Goal: Find contact information: Find contact information

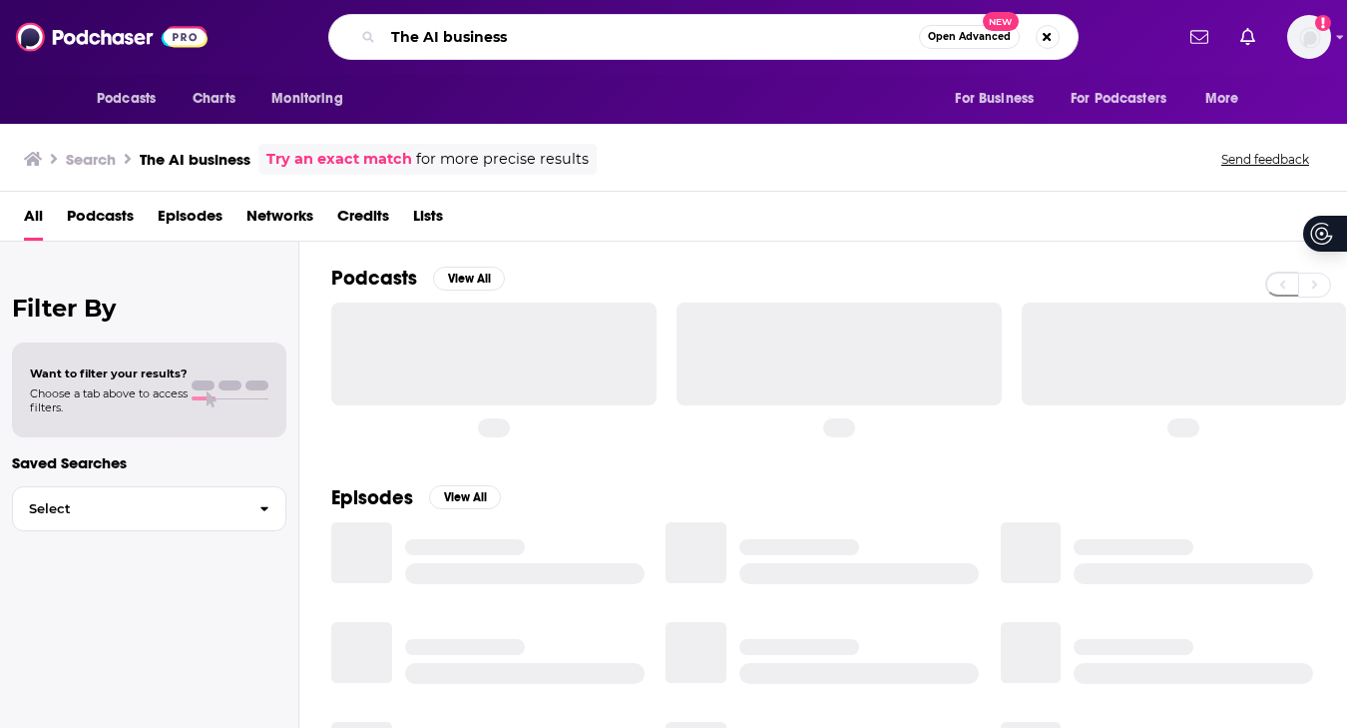
drag, startPoint x: 0, startPoint y: 0, endPoint x: 375, endPoint y: 38, distance: 377.1
click at [375, 38] on div "The AI business Open Advanced New" at bounding box center [703, 37] width 750 height 46
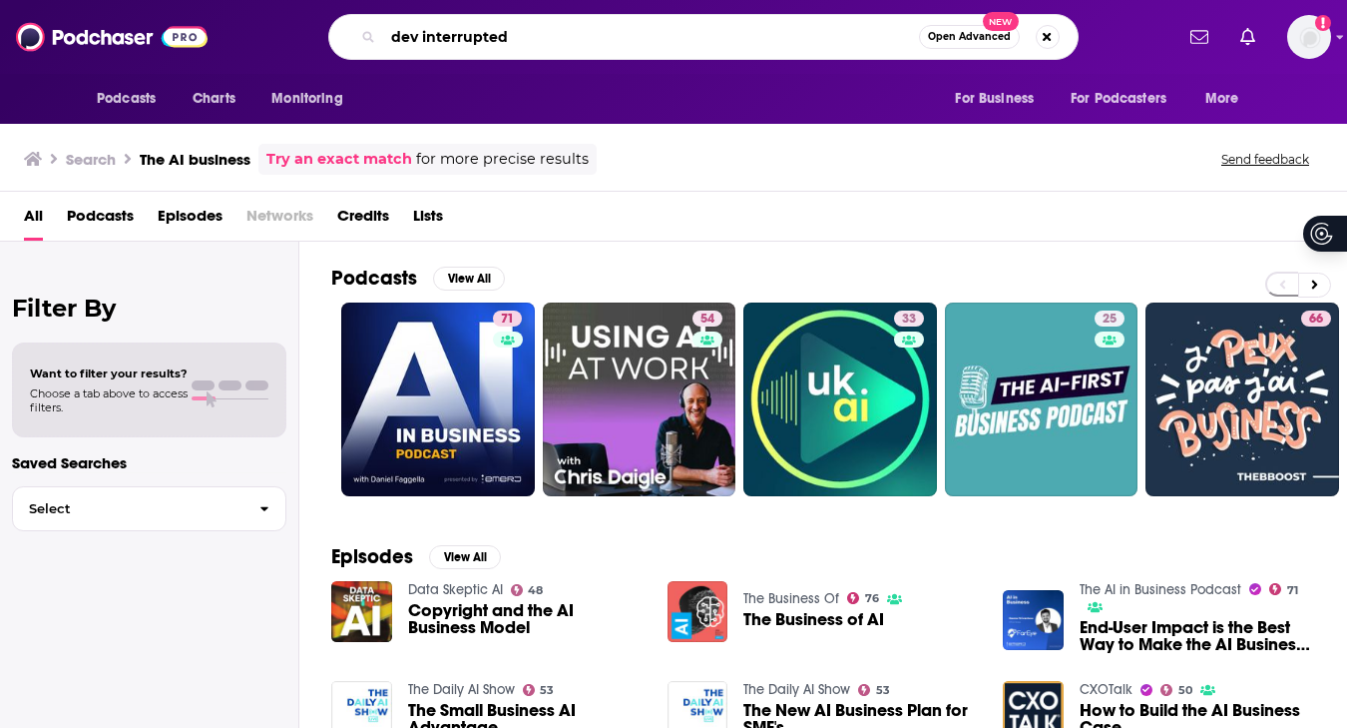
type input "dev interrupted"
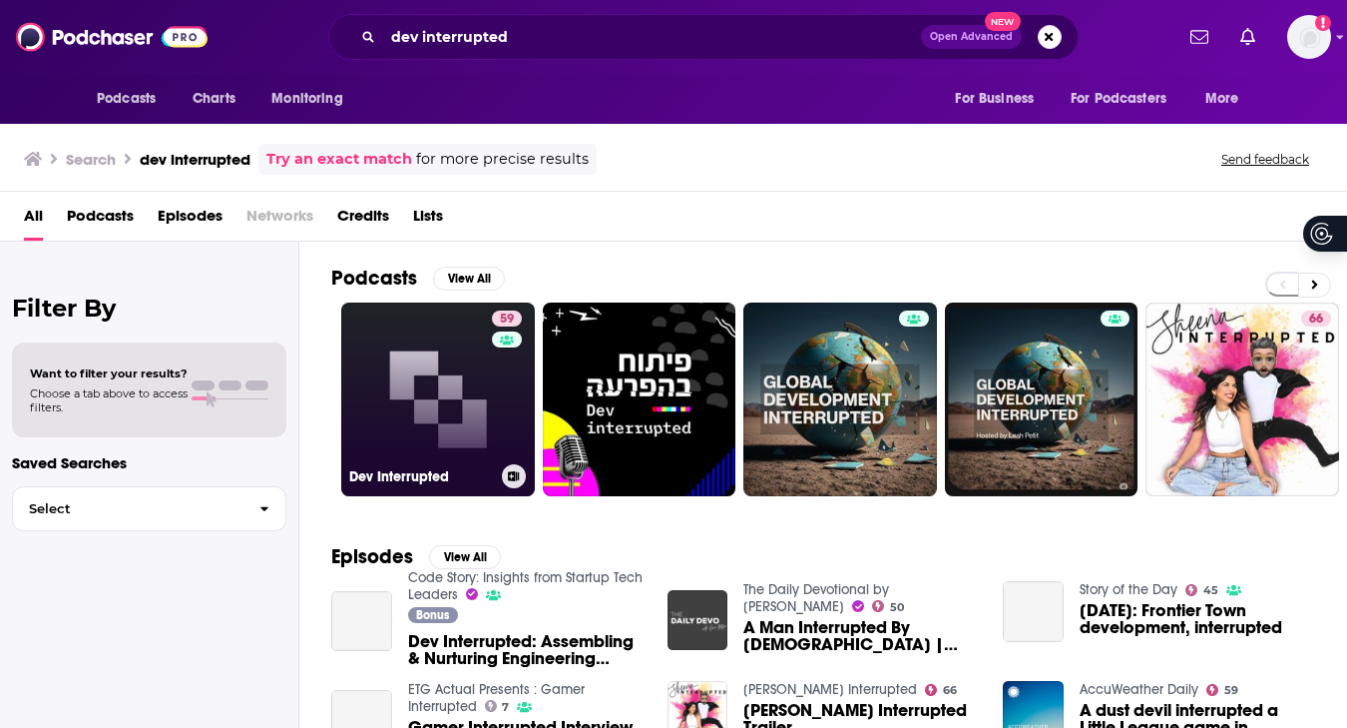
click at [453, 360] on link "59 Dev Interrupted" at bounding box center [438, 399] width 194 height 194
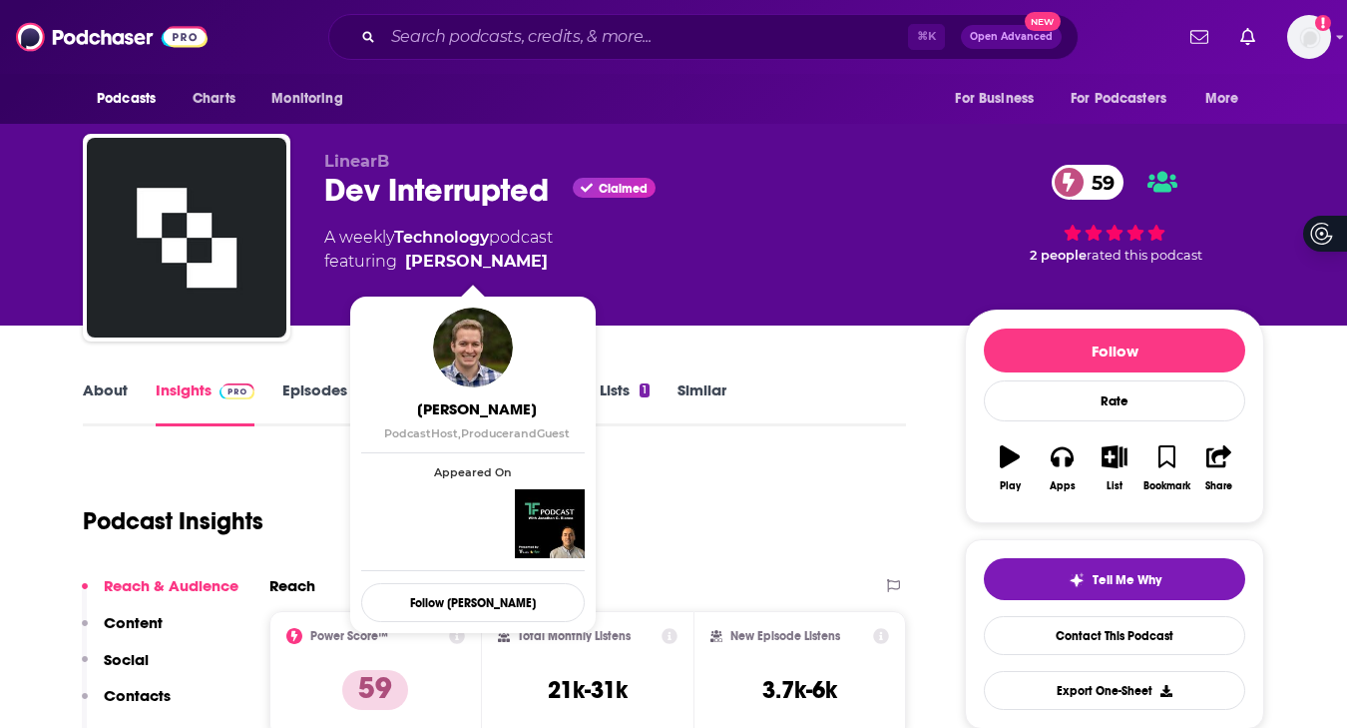
drag, startPoint x: 559, startPoint y: 264, endPoint x: 537, endPoint y: 273, distance: 23.7
click at [538, 273] on span "featuring Conor Bronsdon" at bounding box center [438, 261] width 229 height 24
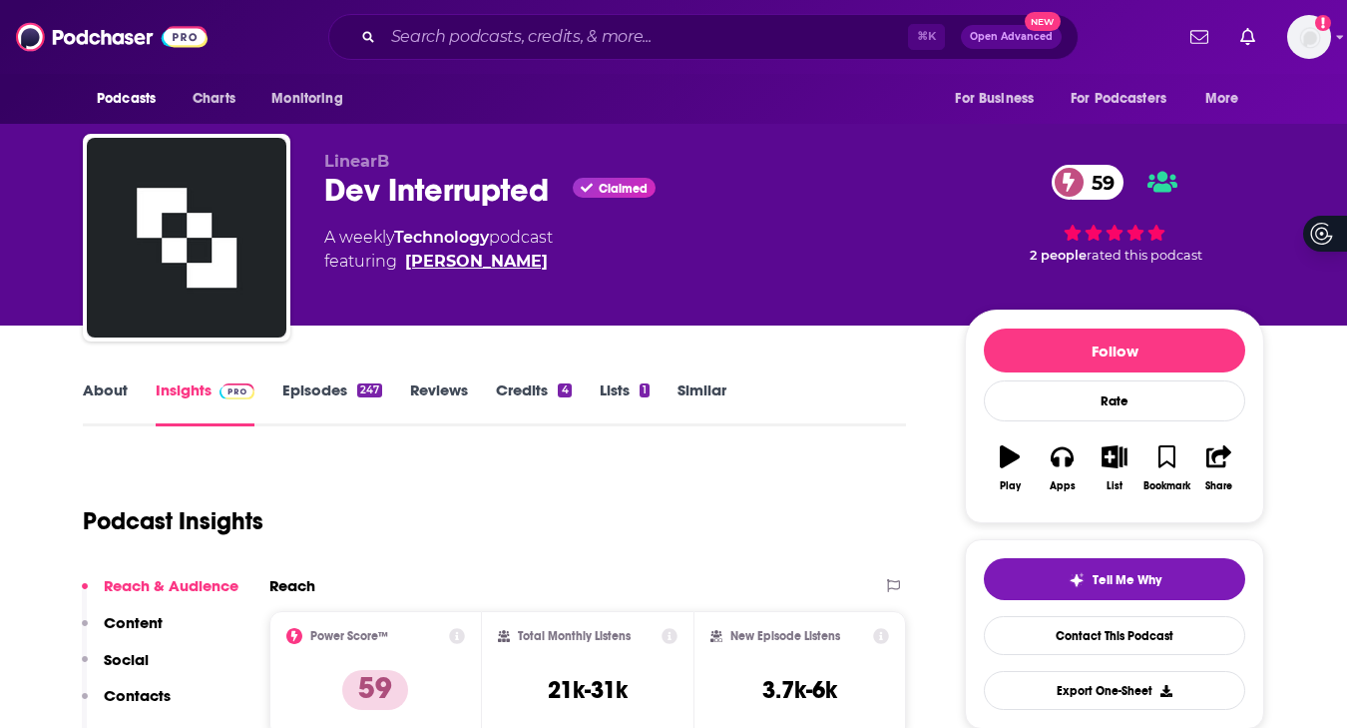
copy span "Conor Bronsdon"
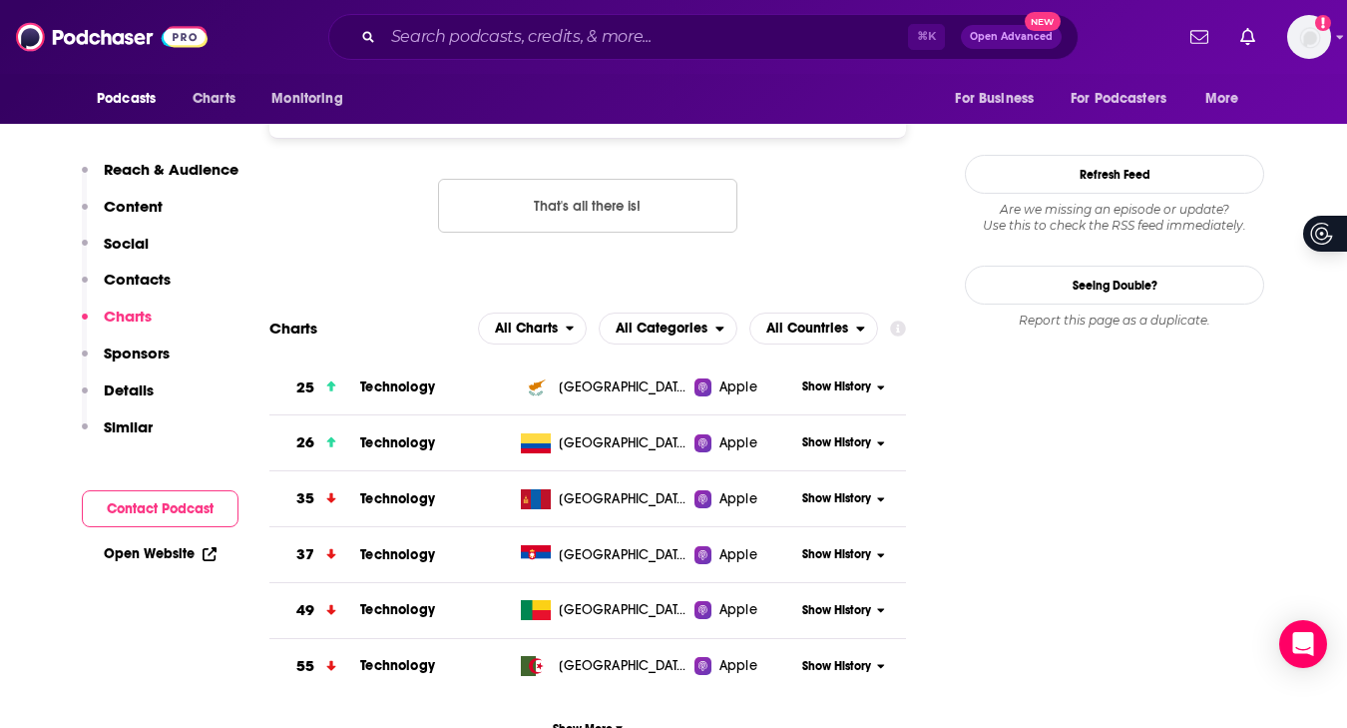
scroll to position [1538, 0]
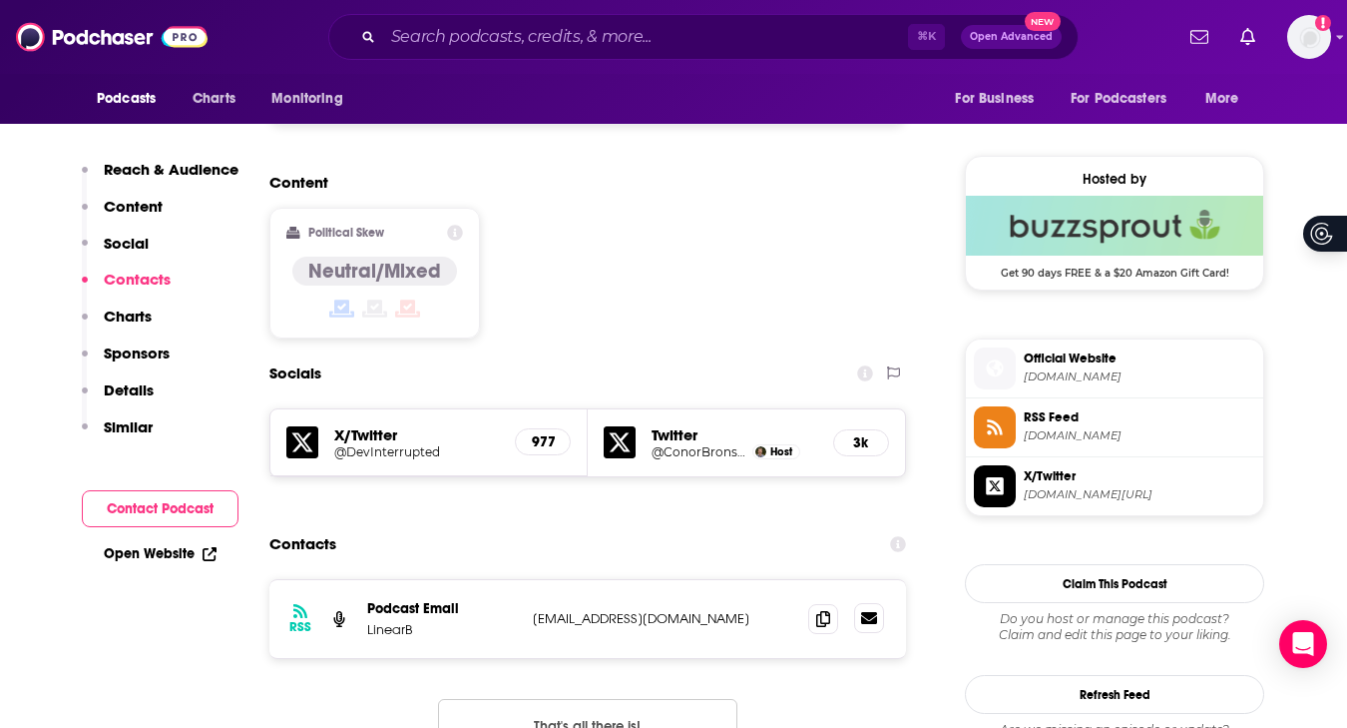
click at [863, 612] on icon at bounding box center [869, 618] width 16 height 12
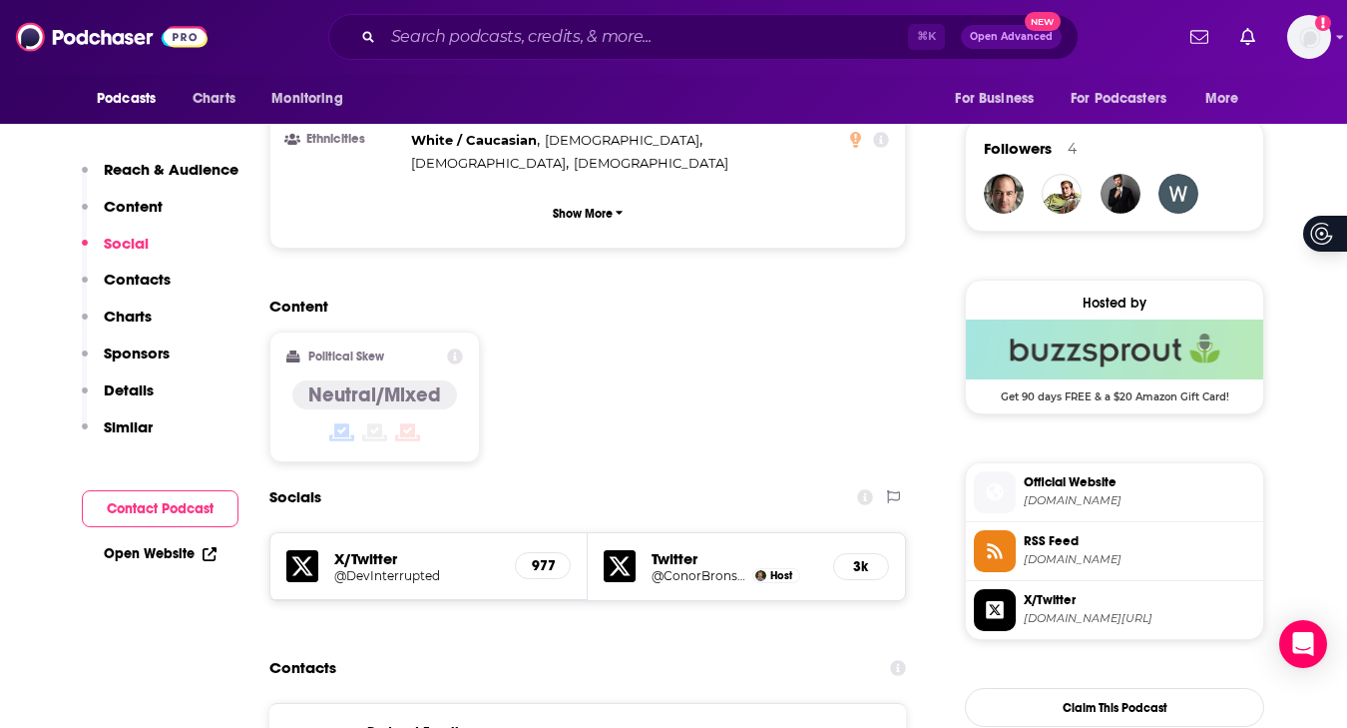
scroll to position [1520, 0]
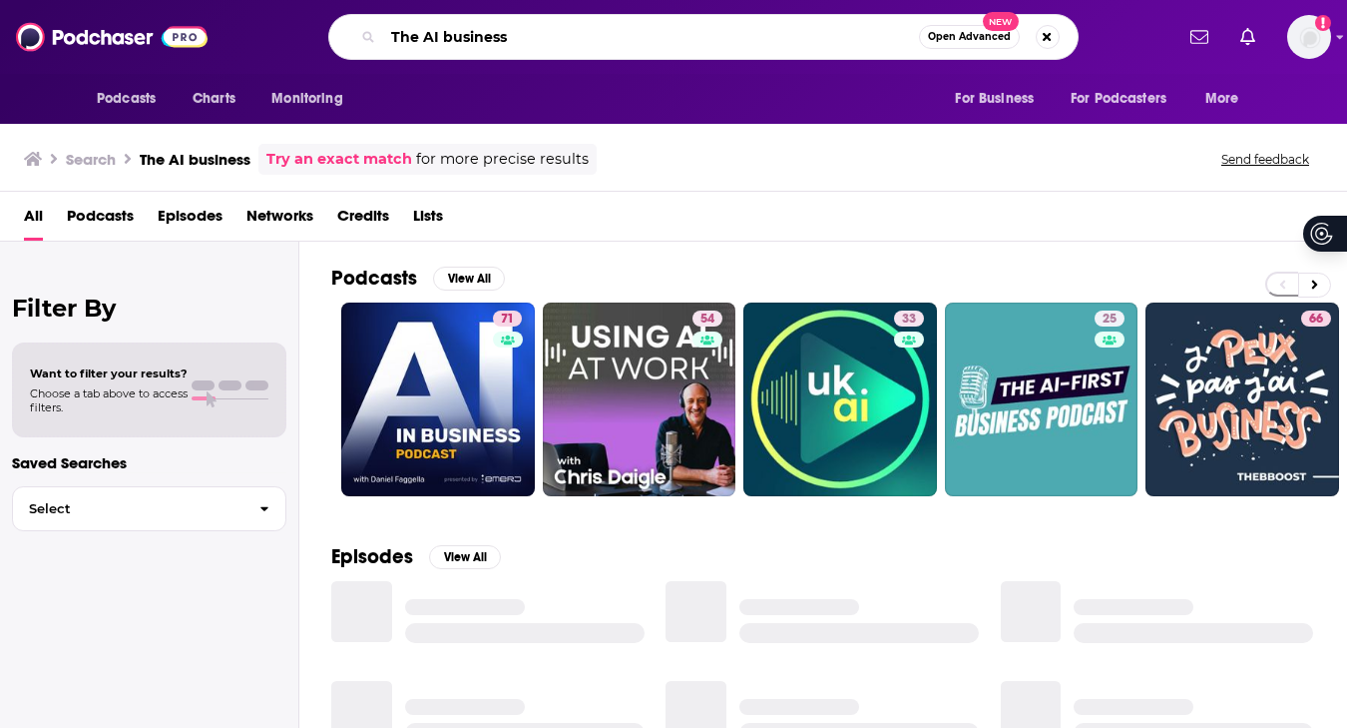
drag, startPoint x: 555, startPoint y: 42, endPoint x: 332, endPoint y: 27, distance: 223.0
click at [332, 27] on div "The AI business Open Advanced New" at bounding box center [703, 37] width 750 height 46
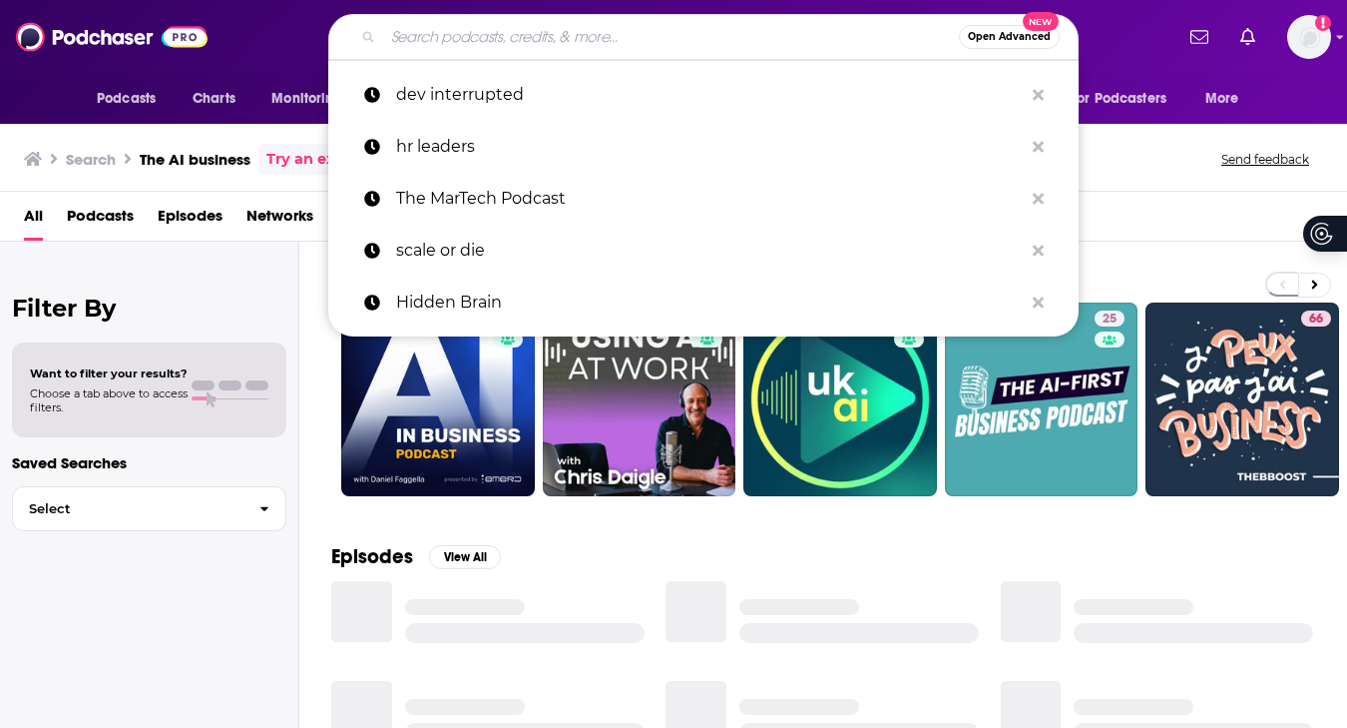
paste input "Srini Tallapragada"
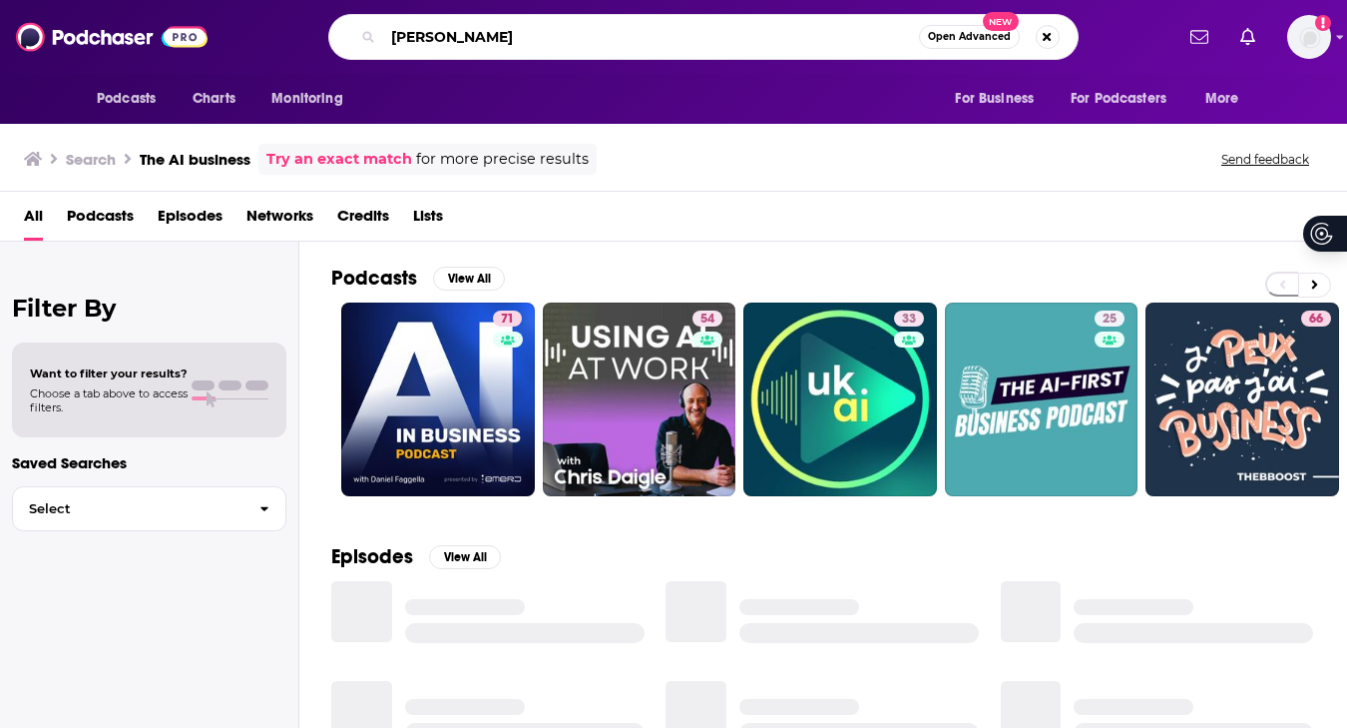
type input "Srini Tallapragada"
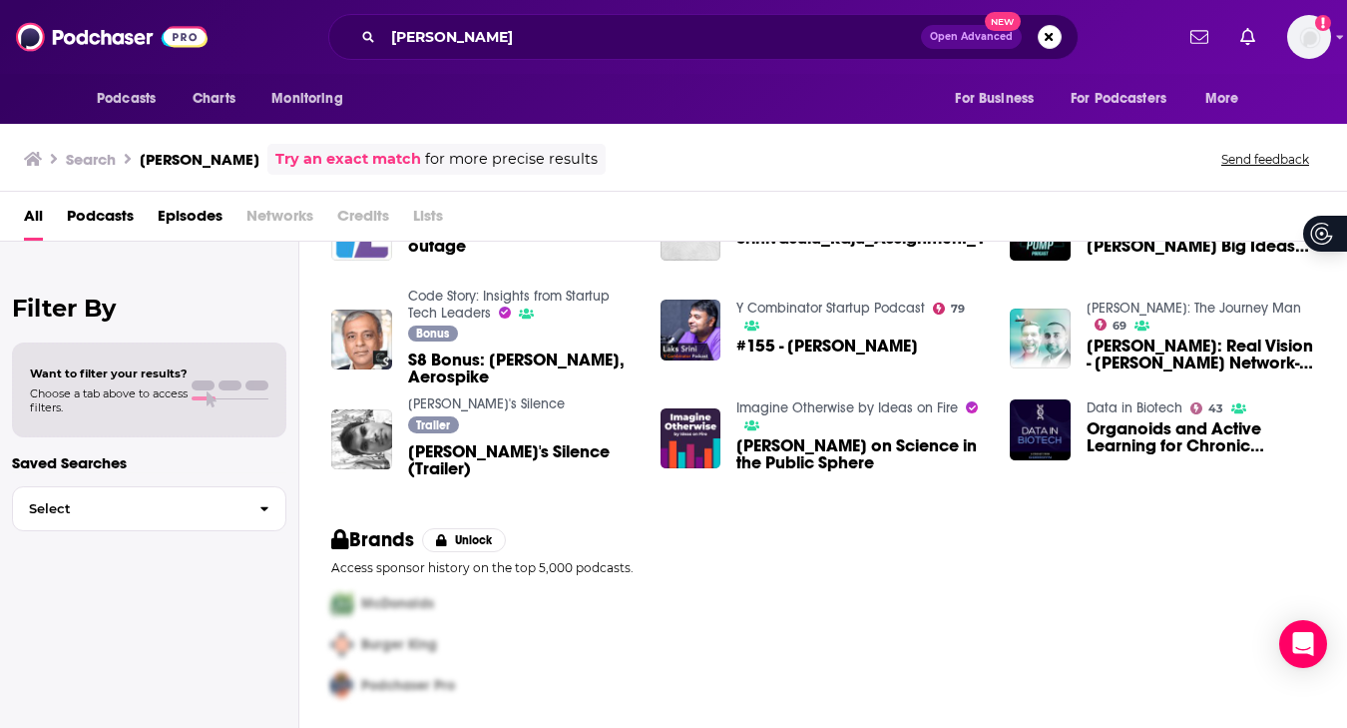
scroll to position [192, 0]
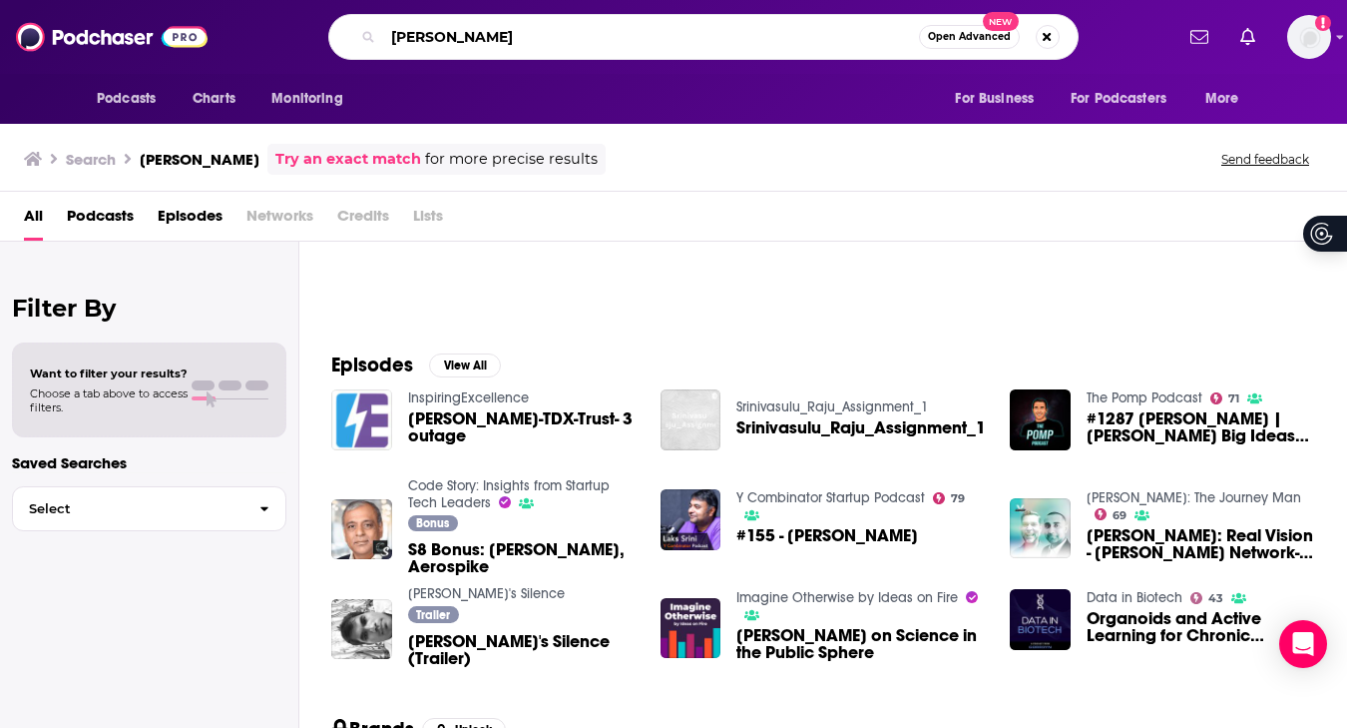
drag, startPoint x: 471, startPoint y: 34, endPoint x: 354, endPoint y: 34, distance: 116.8
click at [350, 34] on div "Srini Tallapragada Open Advanced New" at bounding box center [703, 37] width 750 height 46
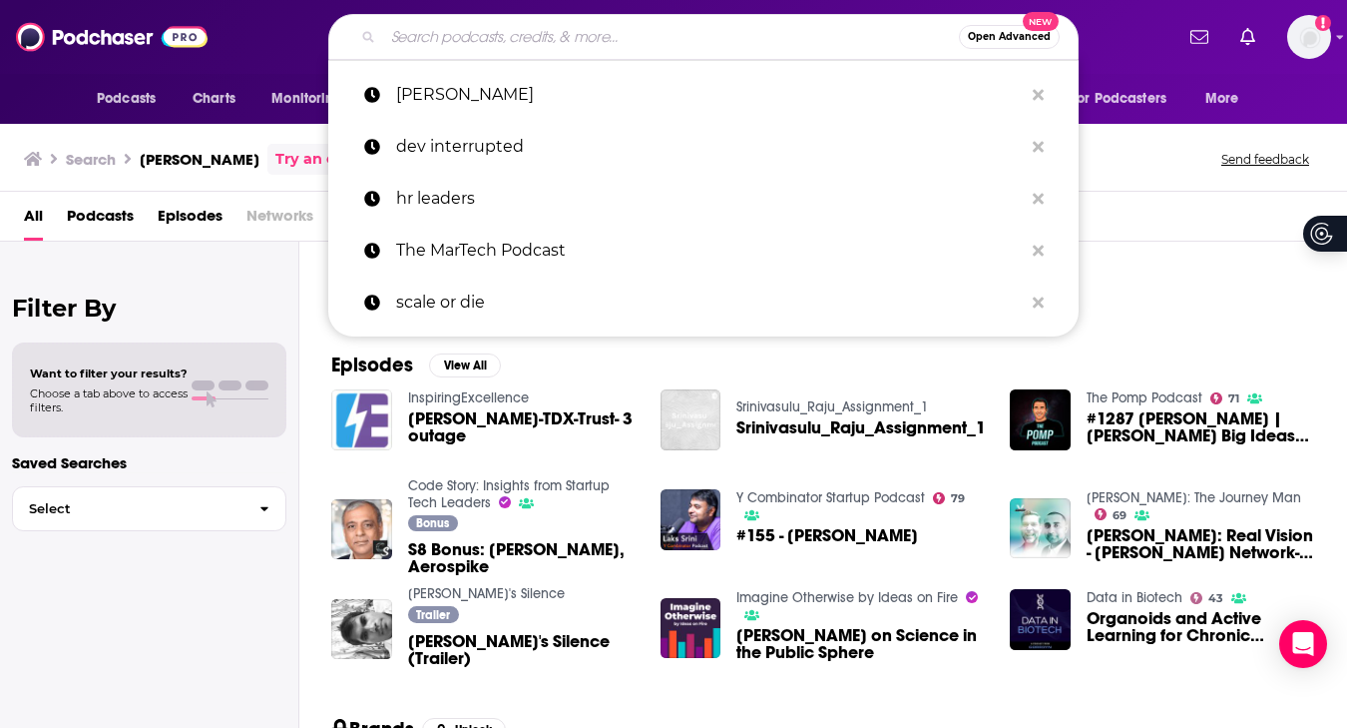
paste input "Software Engineering Daily"
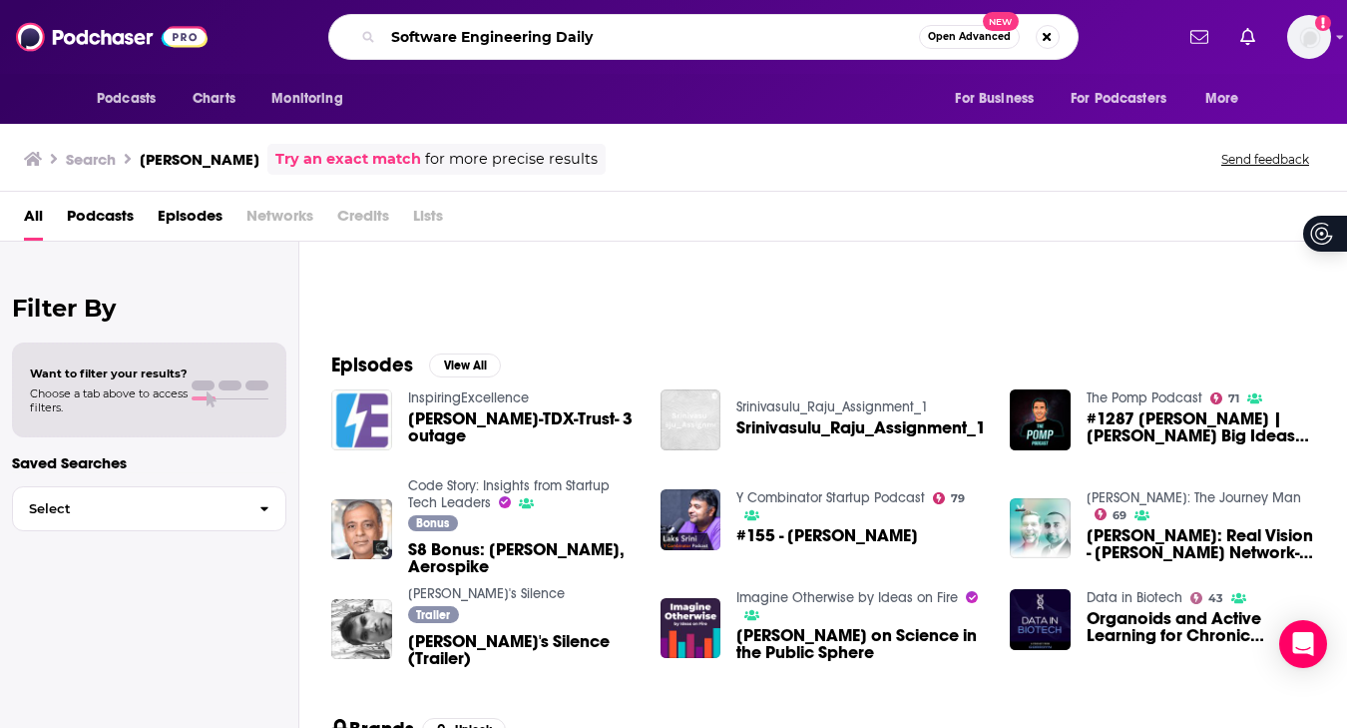
type input "Software Engineering Daily"
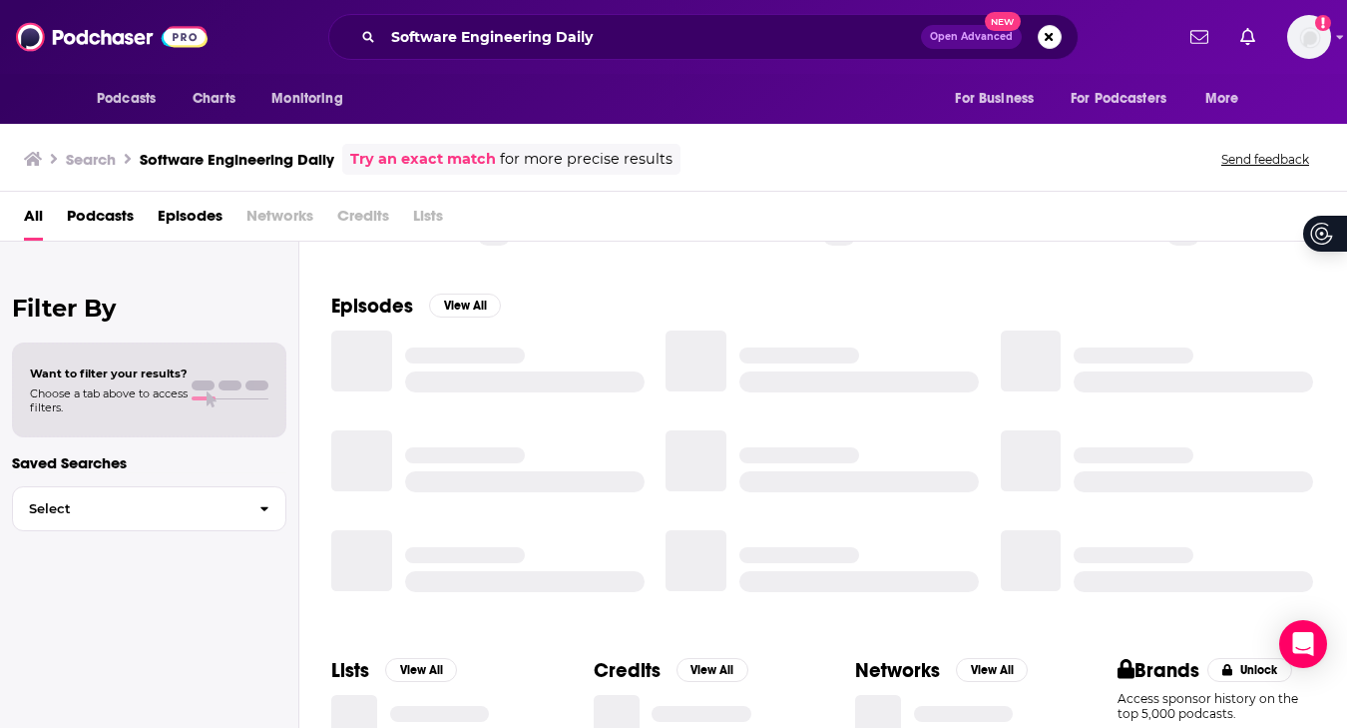
scroll to position [192, 0]
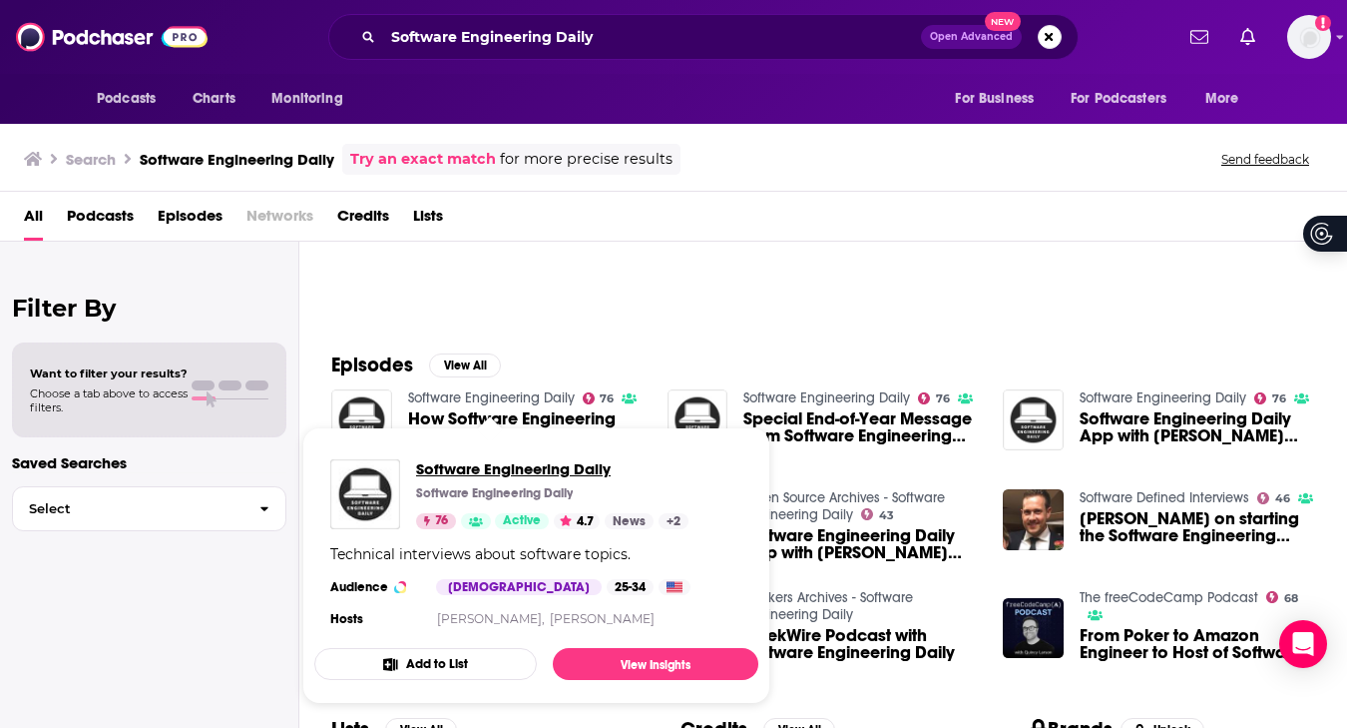
click at [514, 473] on span "Software Engineering Daily" at bounding box center [552, 468] width 272 height 19
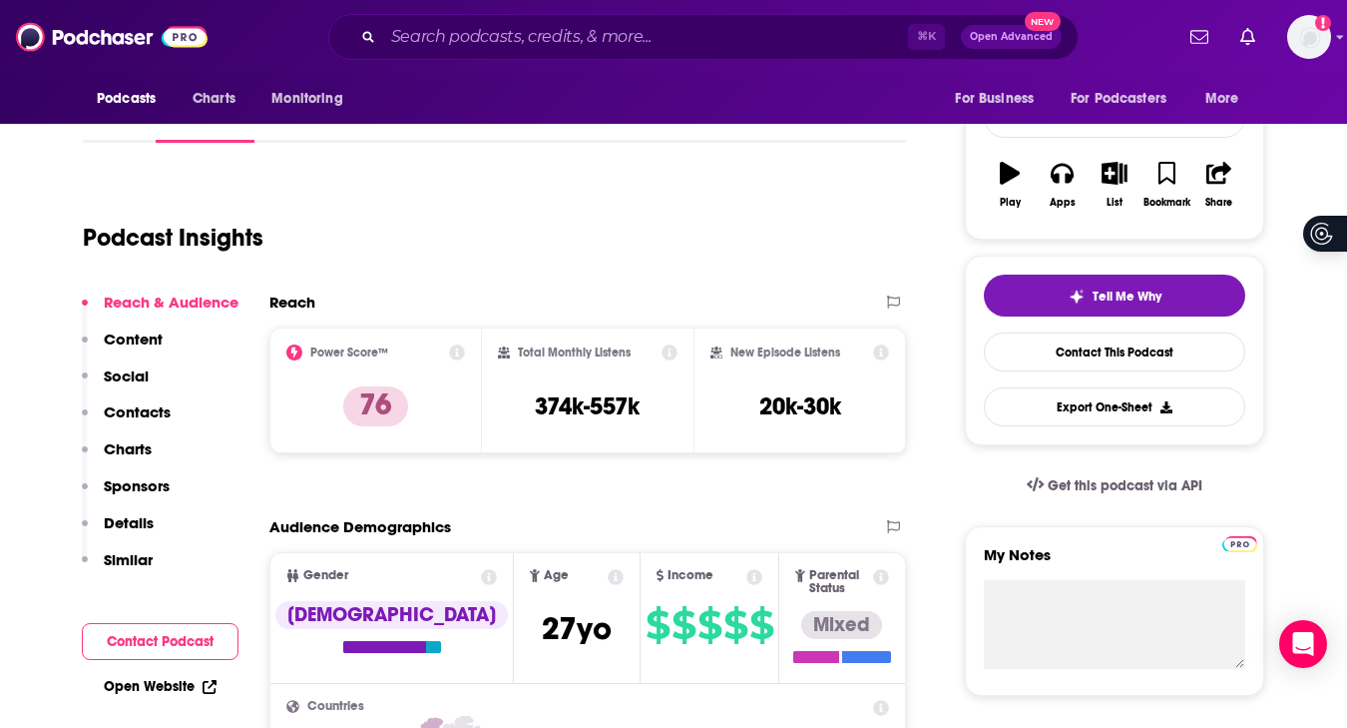
scroll to position [166, 0]
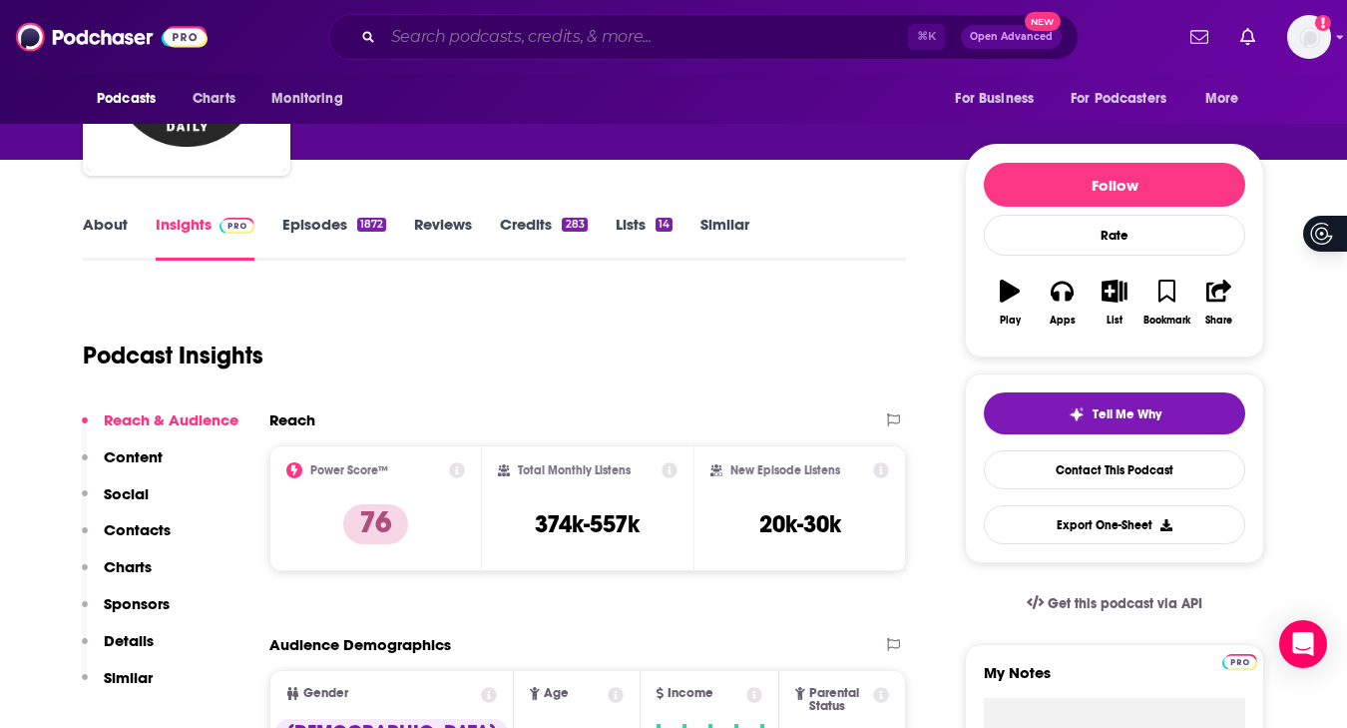
click at [448, 25] on input "Search podcasts, credits, & more..." at bounding box center [645, 37] width 525 height 32
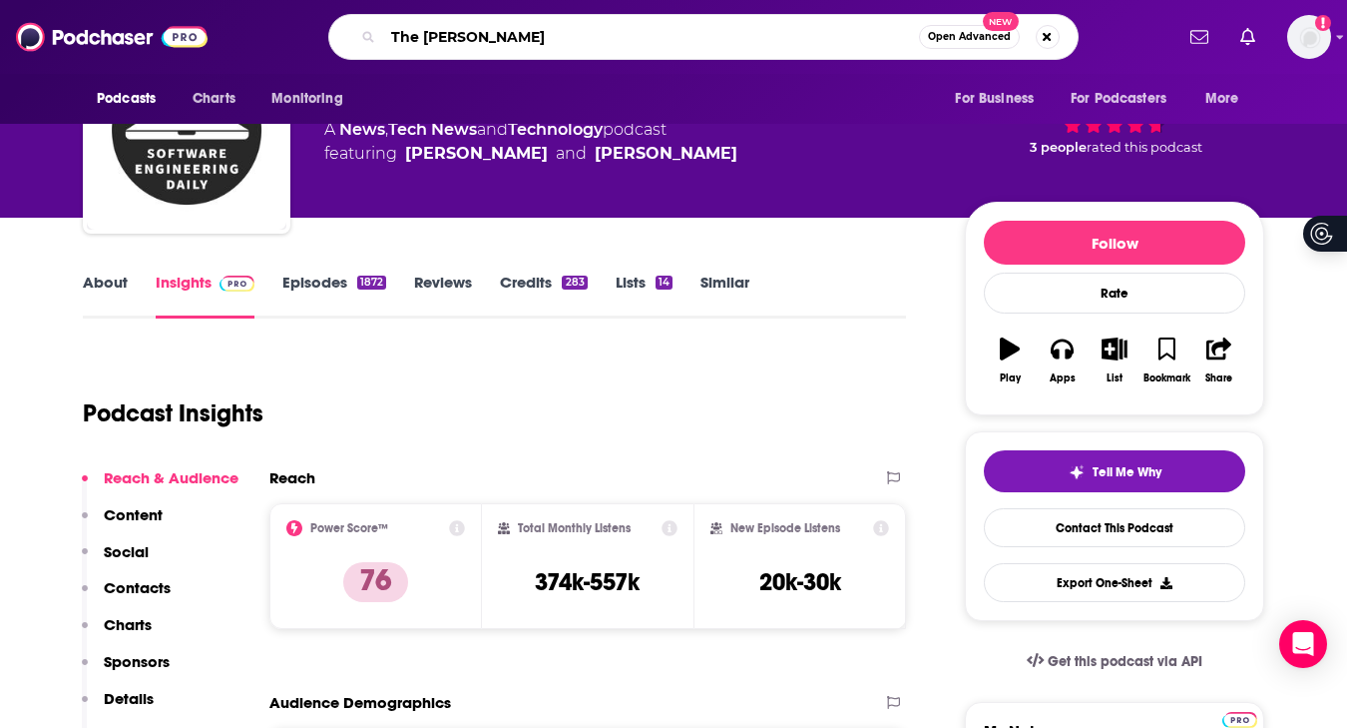
scroll to position [0, 0]
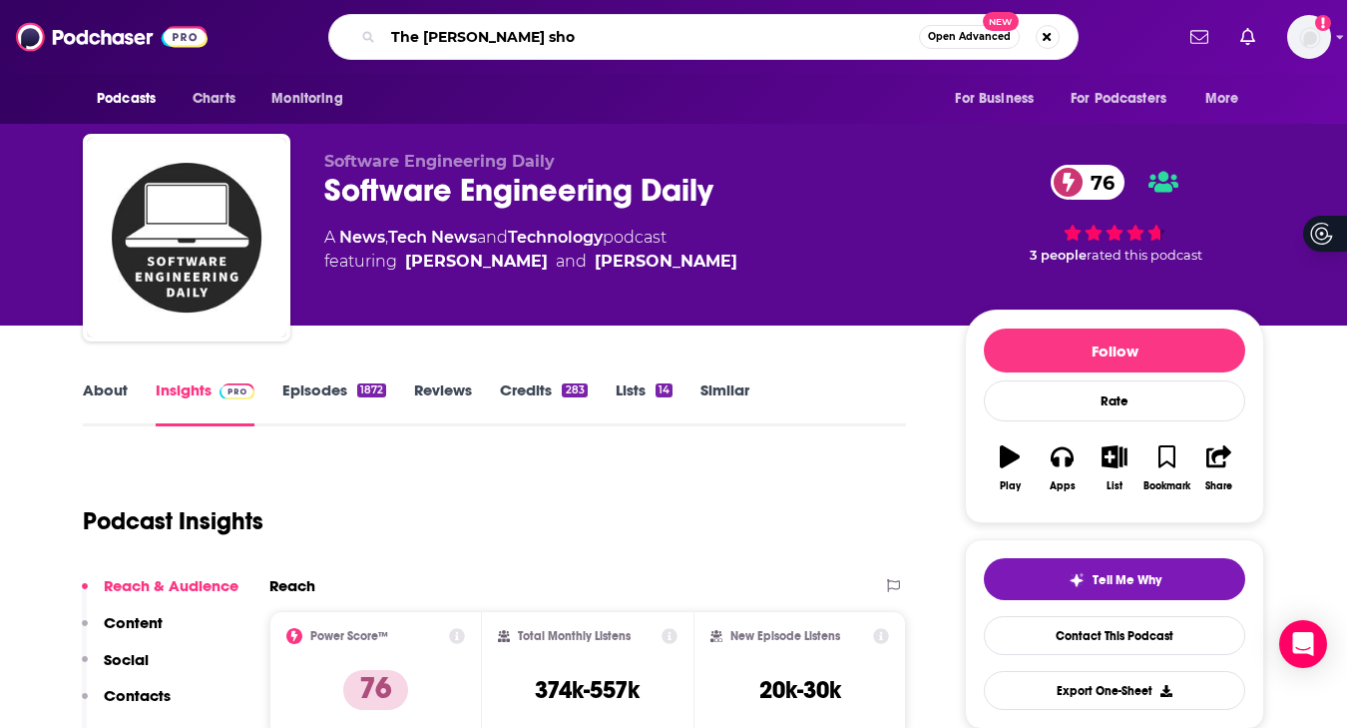
type input "The peter mccormack show"
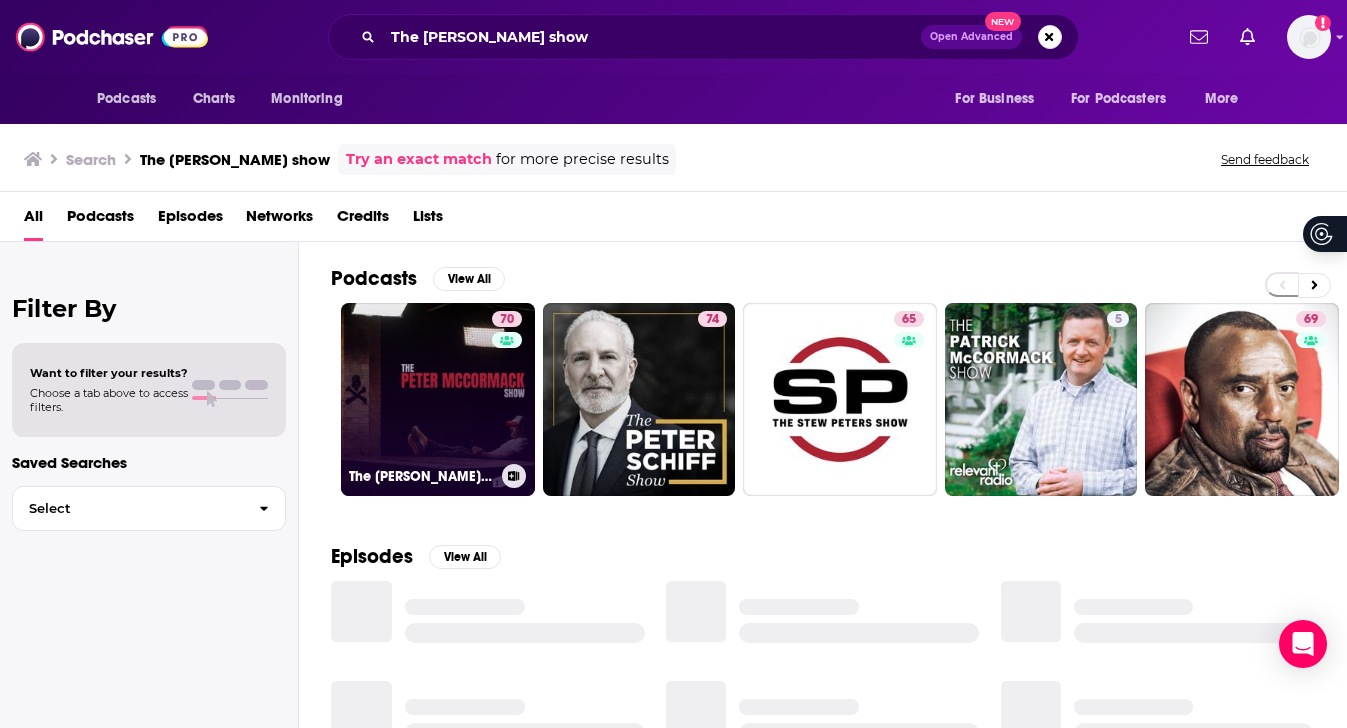
click at [463, 386] on link "70 The Peter McCormack Show" at bounding box center [438, 399] width 194 height 194
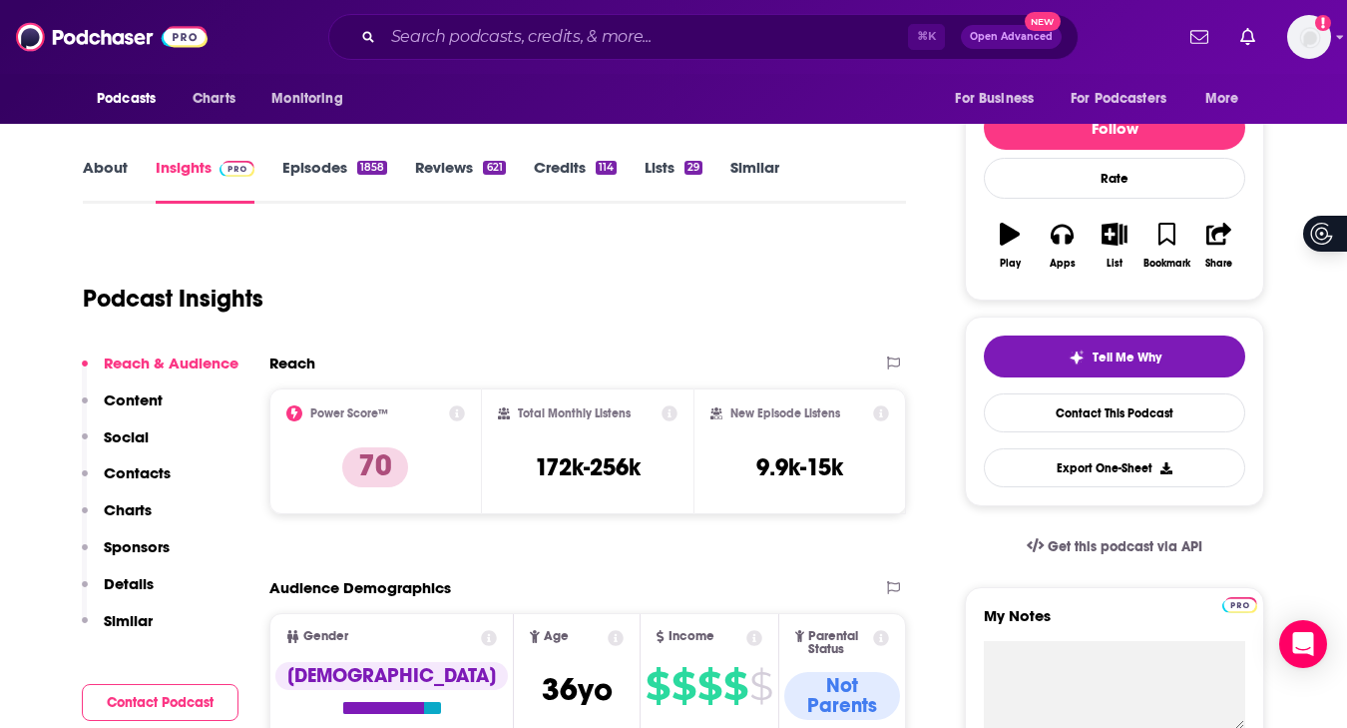
scroll to position [366, 0]
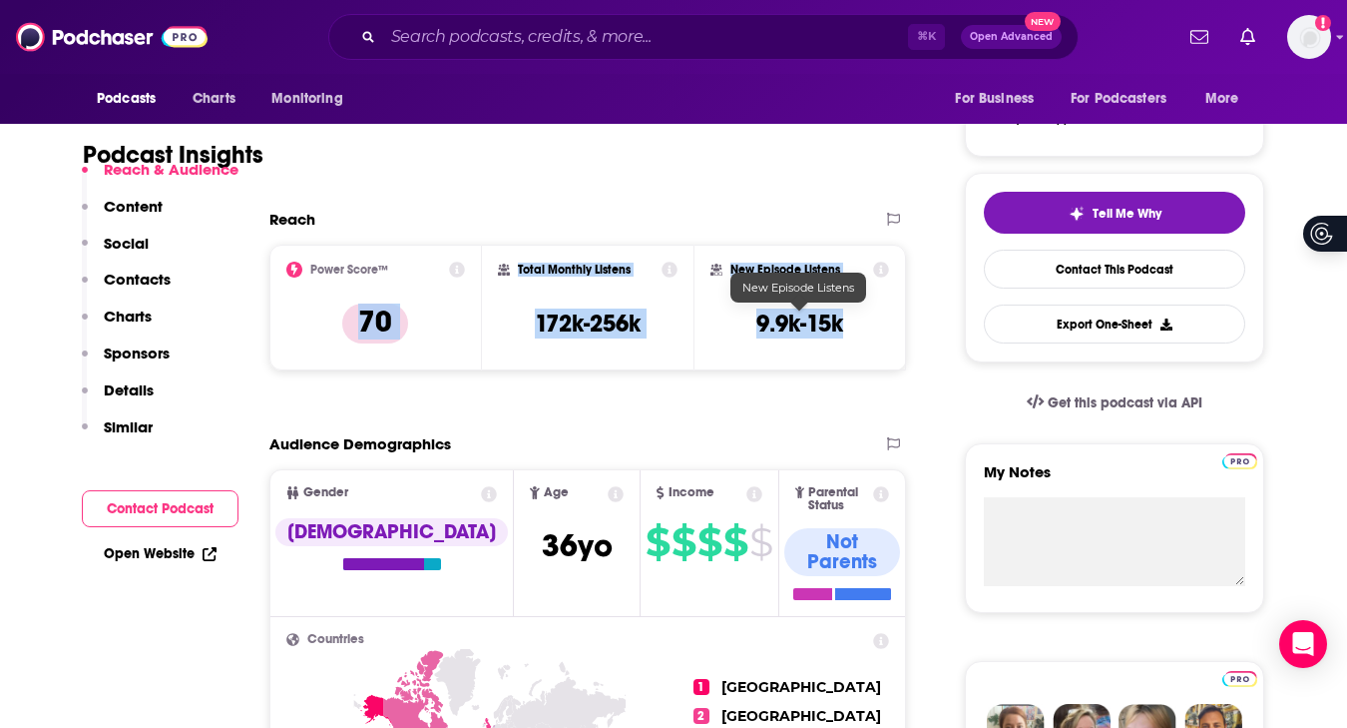
drag, startPoint x: 343, startPoint y: 325, endPoint x: 850, endPoint y: 327, distance: 507.0
click at [851, 327] on div "Power Score™ 70 Total Monthly Listens 172k-256k New Episode Listens 9.9k-15k" at bounding box center [587, 307] width 637 height 126
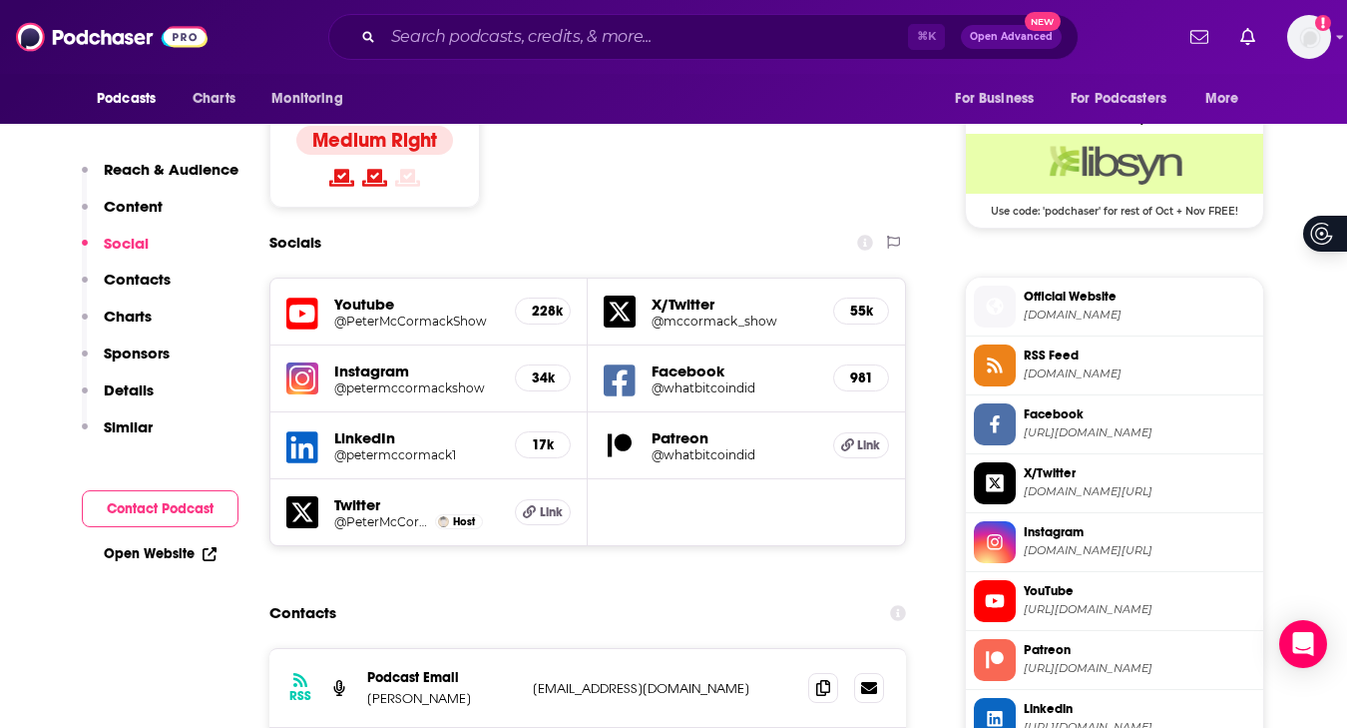
scroll to position [1635, 0]
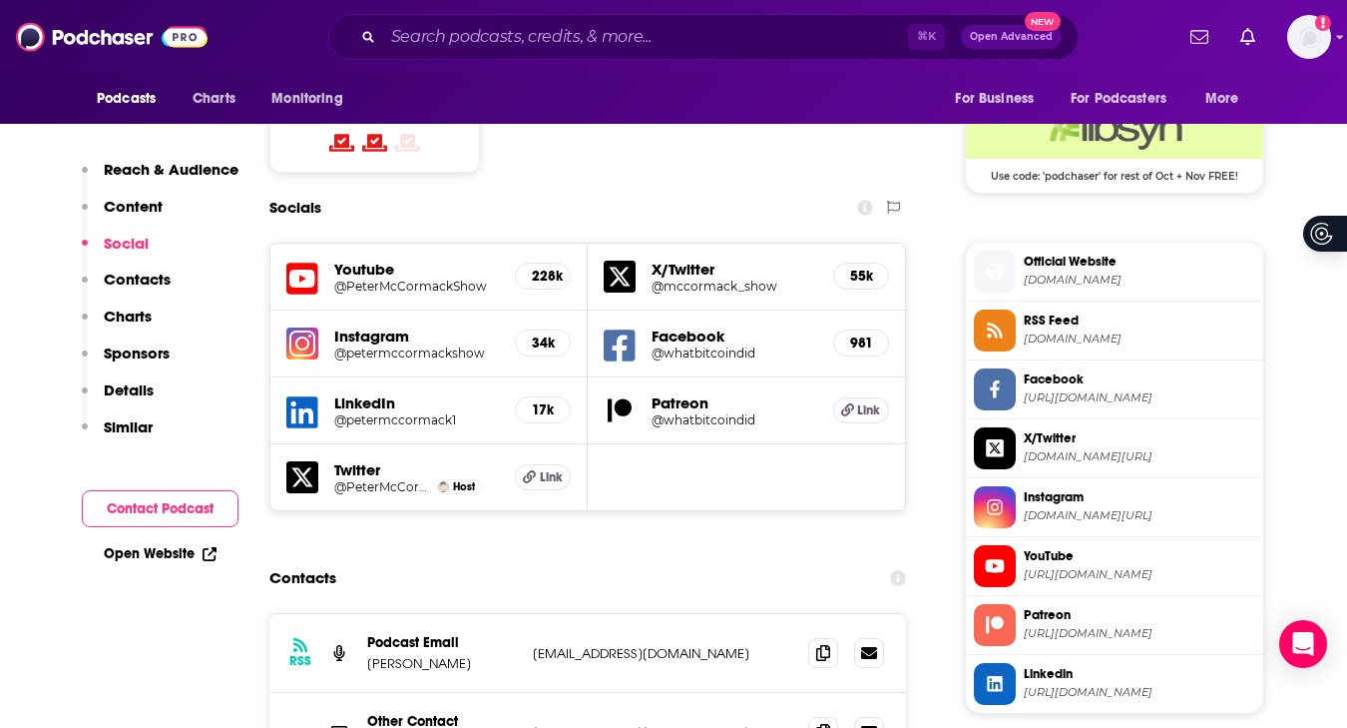
click at [711, 259] on h5 "X/Twitter" at bounding box center [735, 268] width 166 height 19
click at [682, 259] on h5 "X/Twitter" at bounding box center [735, 268] width 166 height 19
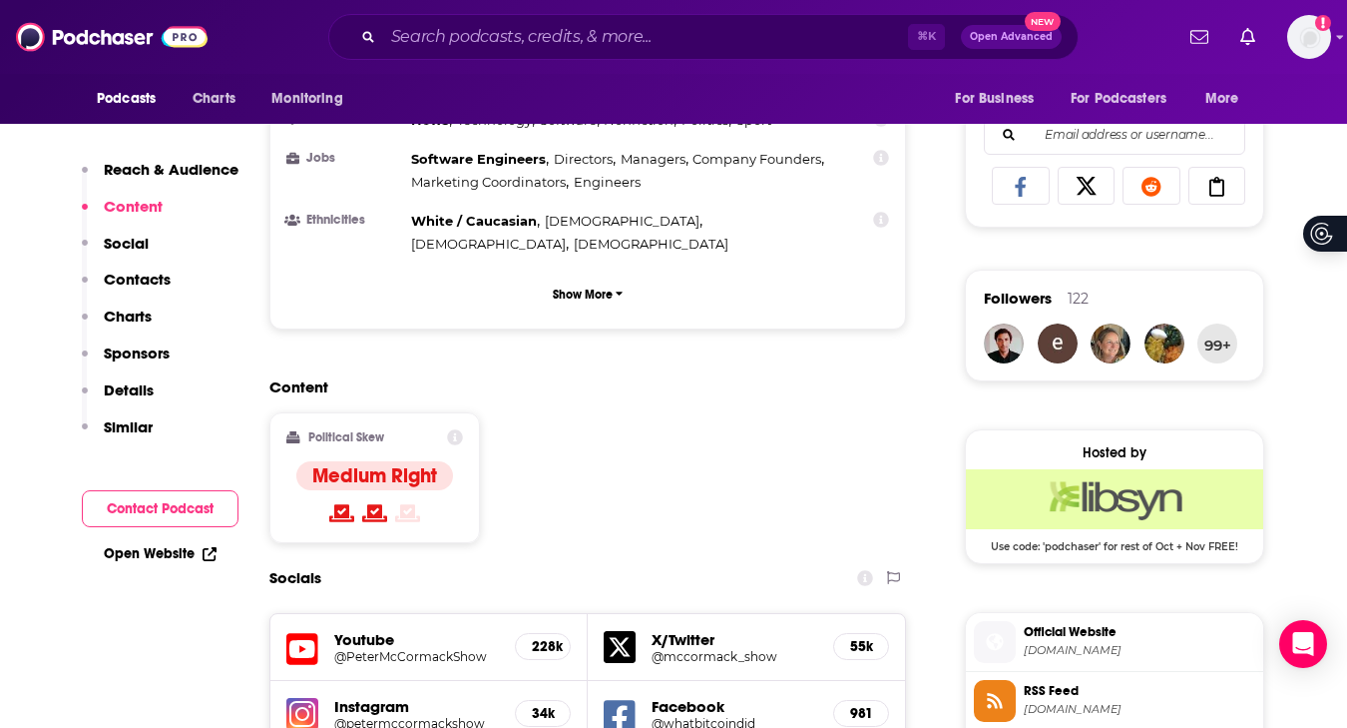
scroll to position [1270, 0]
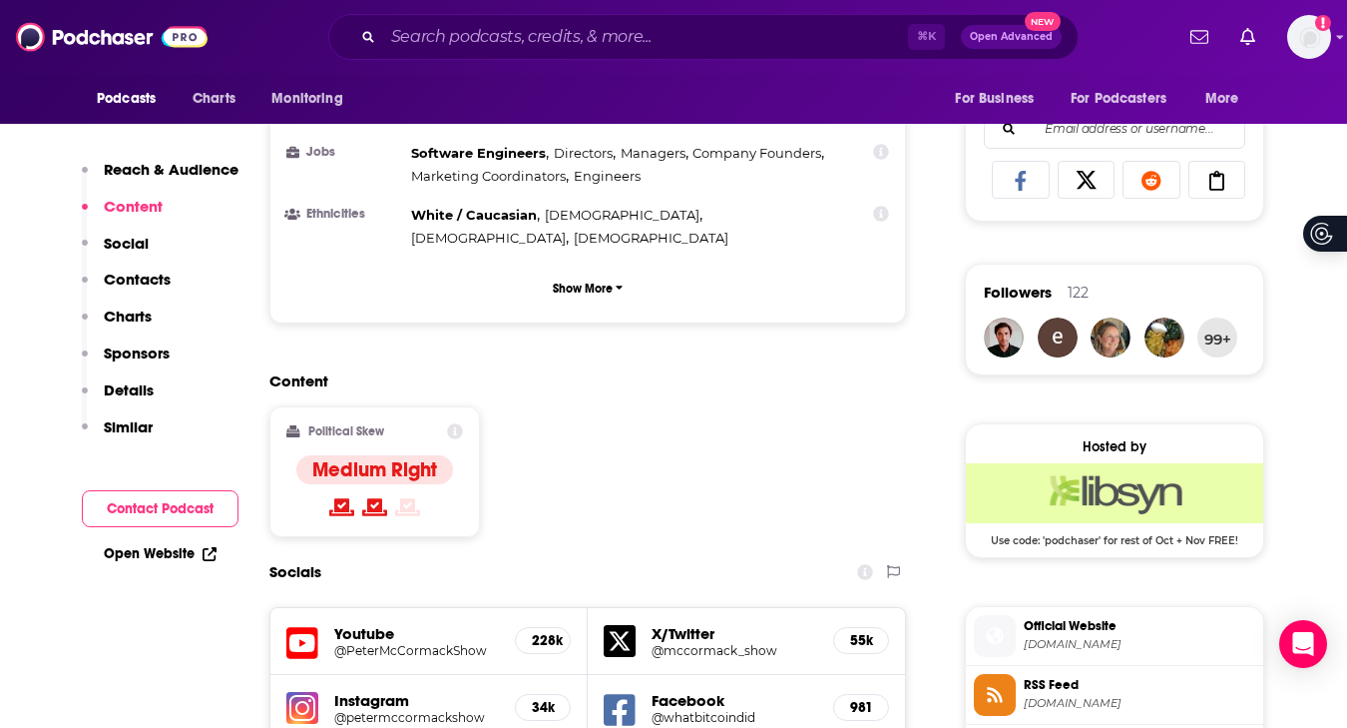
click at [704, 643] on h5 "@mccormack_show" at bounding box center [735, 650] width 166 height 15
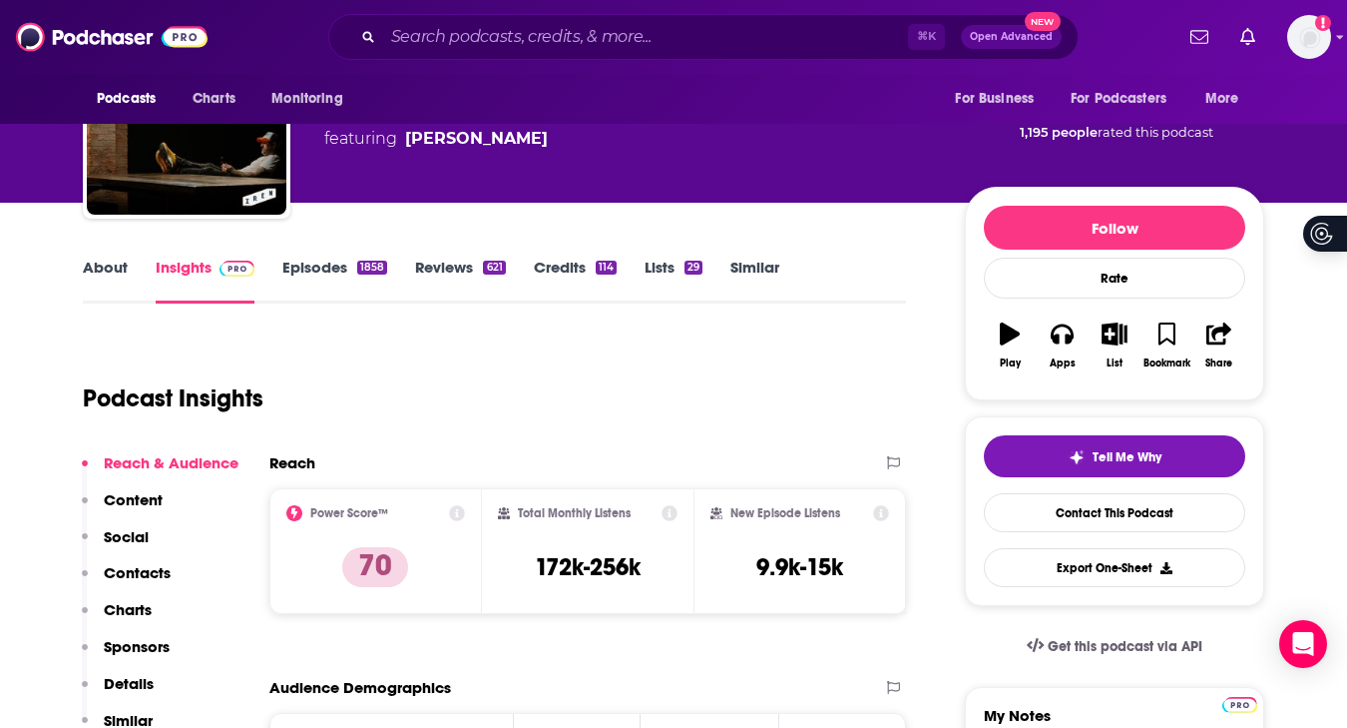
scroll to position [0, 0]
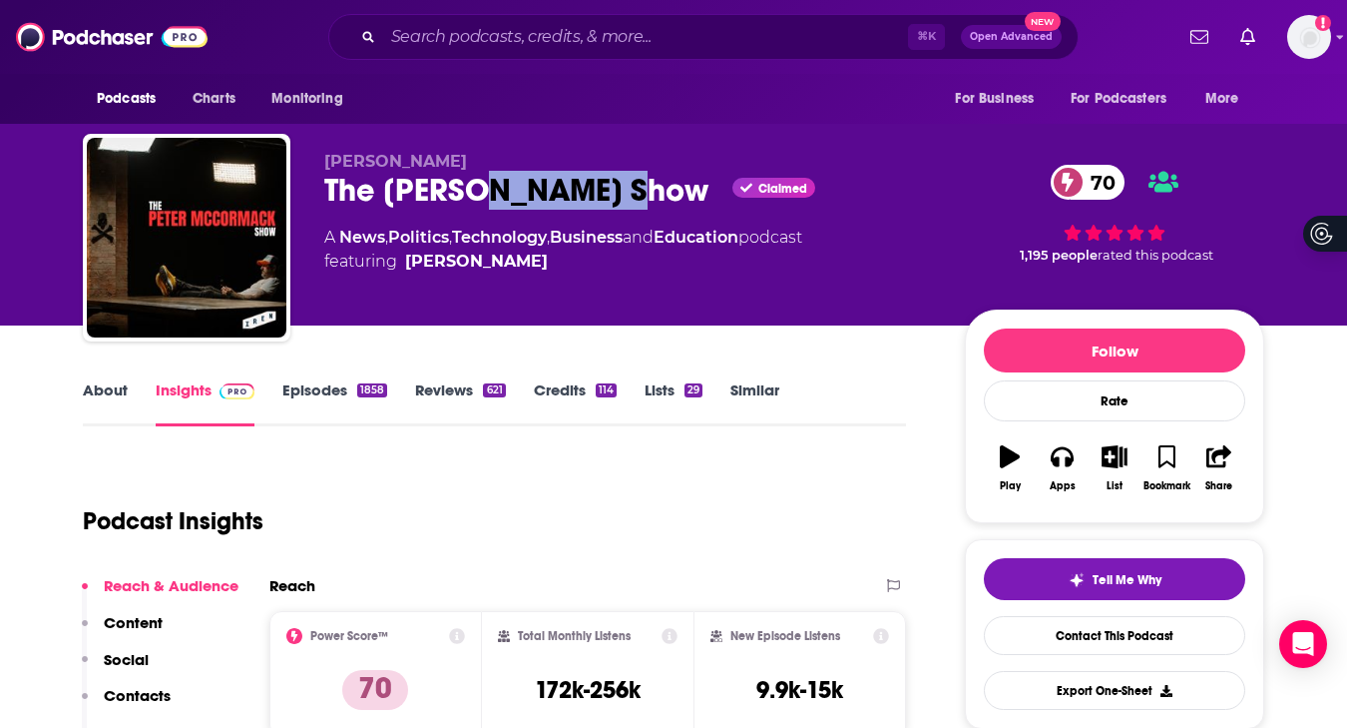
drag, startPoint x: 476, startPoint y: 188, endPoint x: 646, endPoint y: 188, distance: 169.7
click at [646, 188] on div "The Peter McCormack Show Claimed 70" at bounding box center [628, 190] width 609 height 39
copy h2 "McCormack"
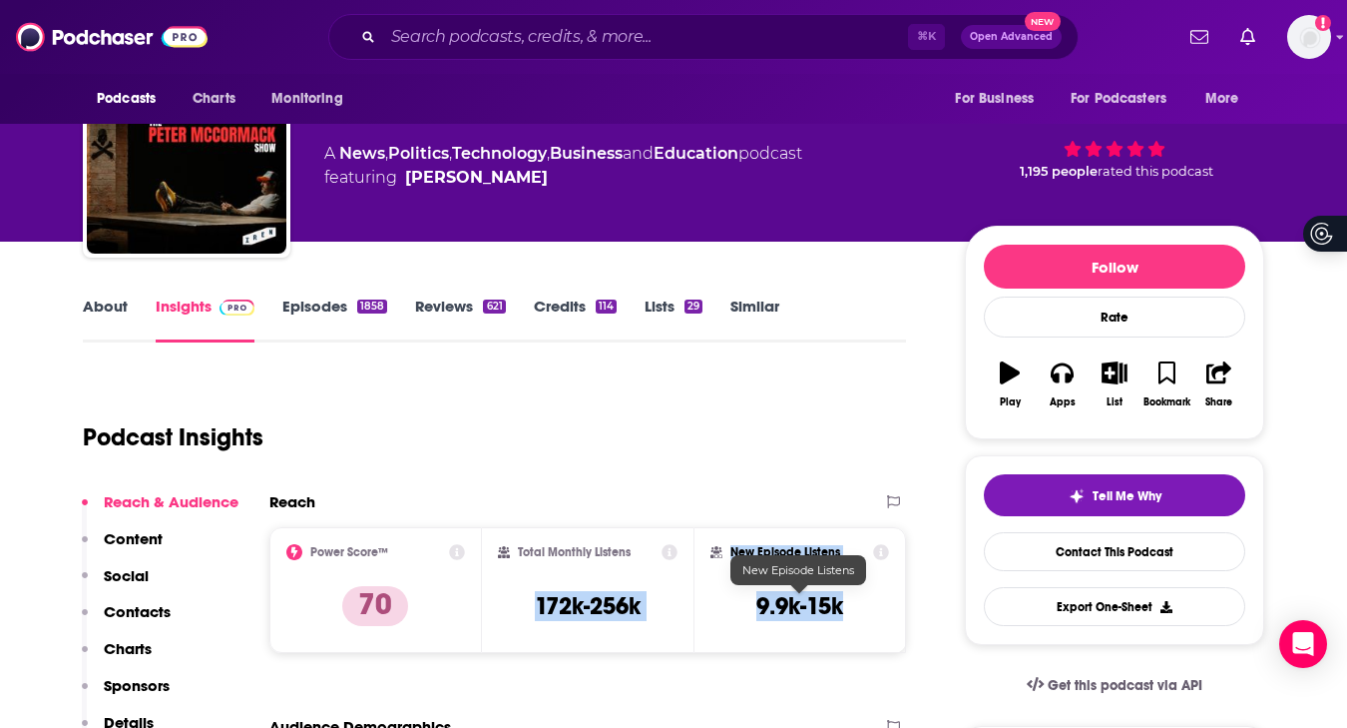
drag, startPoint x: 518, startPoint y: 601, endPoint x: 861, endPoint y: 593, distance: 343.4
click at [864, 594] on div "Power Score™ 70 Total Monthly Listens 172k-256k New Episode Listens 9.9k-15k" at bounding box center [587, 590] width 637 height 126
drag, startPoint x: 499, startPoint y: 537, endPoint x: 903, endPoint y: 590, distance: 407.6
click at [904, 591] on div "Power Score™ 70 Total Monthly Listens 172k-256k New Episode Listens 9.9k-15k" at bounding box center [587, 590] width 637 height 126
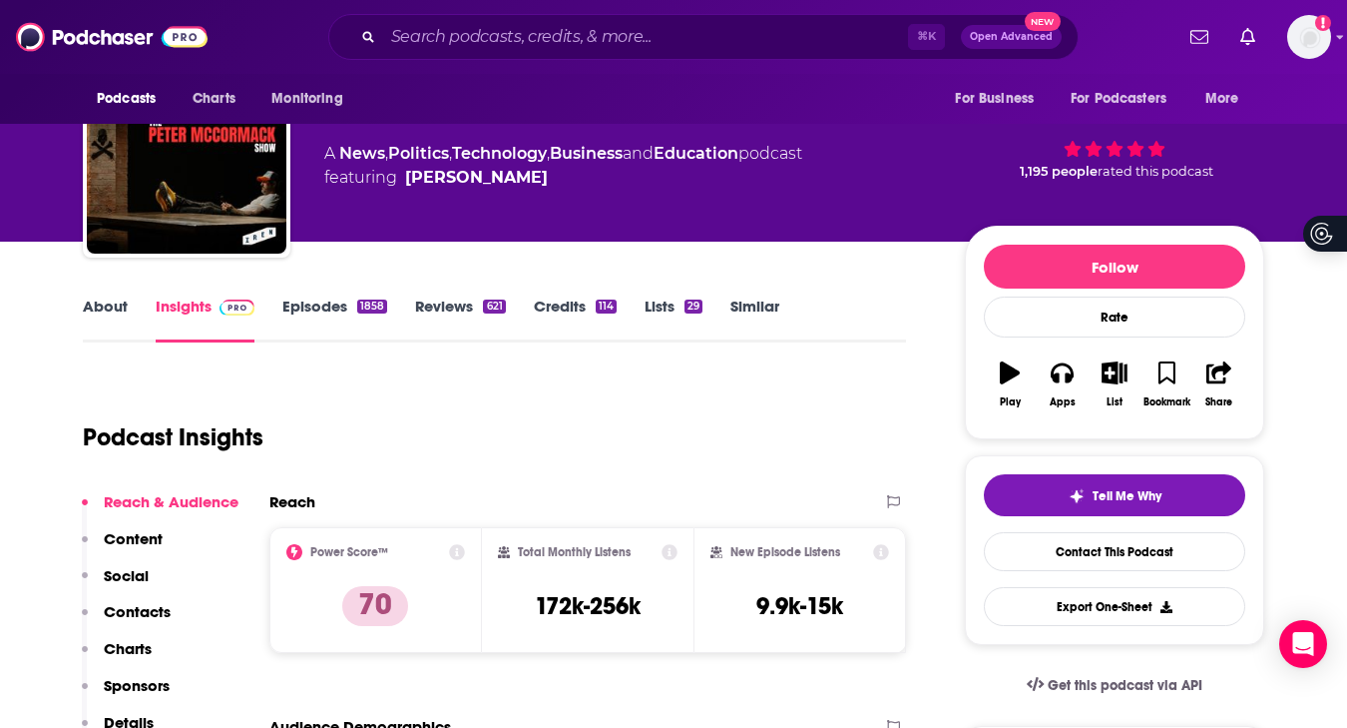
click at [611, 625] on div "Total Monthly Listens 172k-256k" at bounding box center [588, 590] width 181 height 92
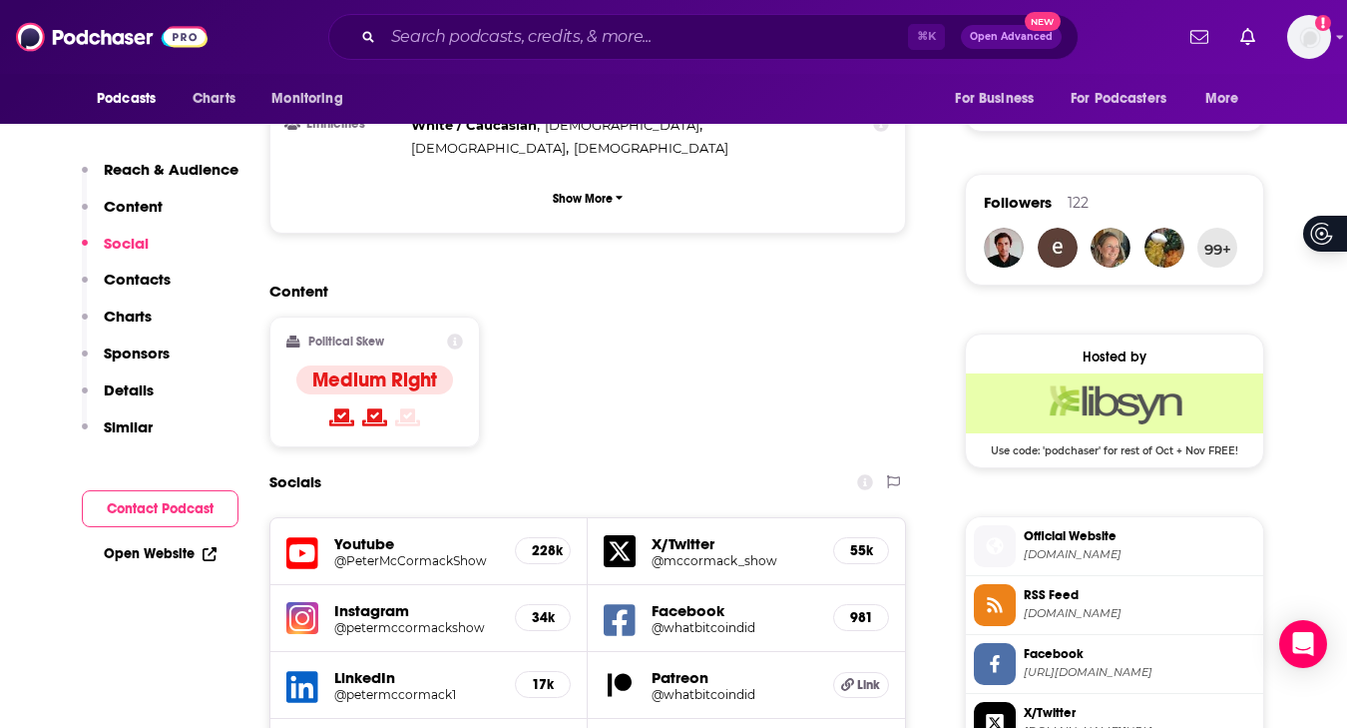
scroll to position [1628, 0]
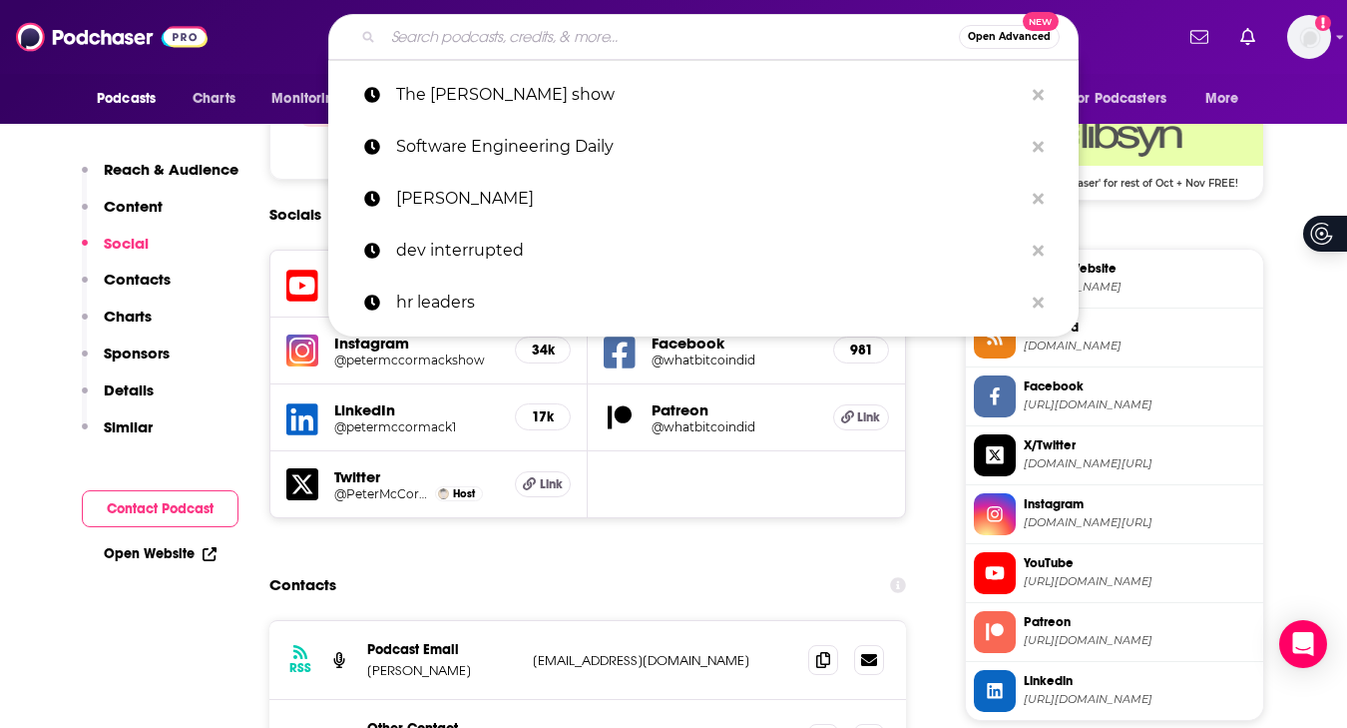
click at [631, 31] on input "Search podcasts, credits, & more..." at bounding box center [671, 37] width 576 height 32
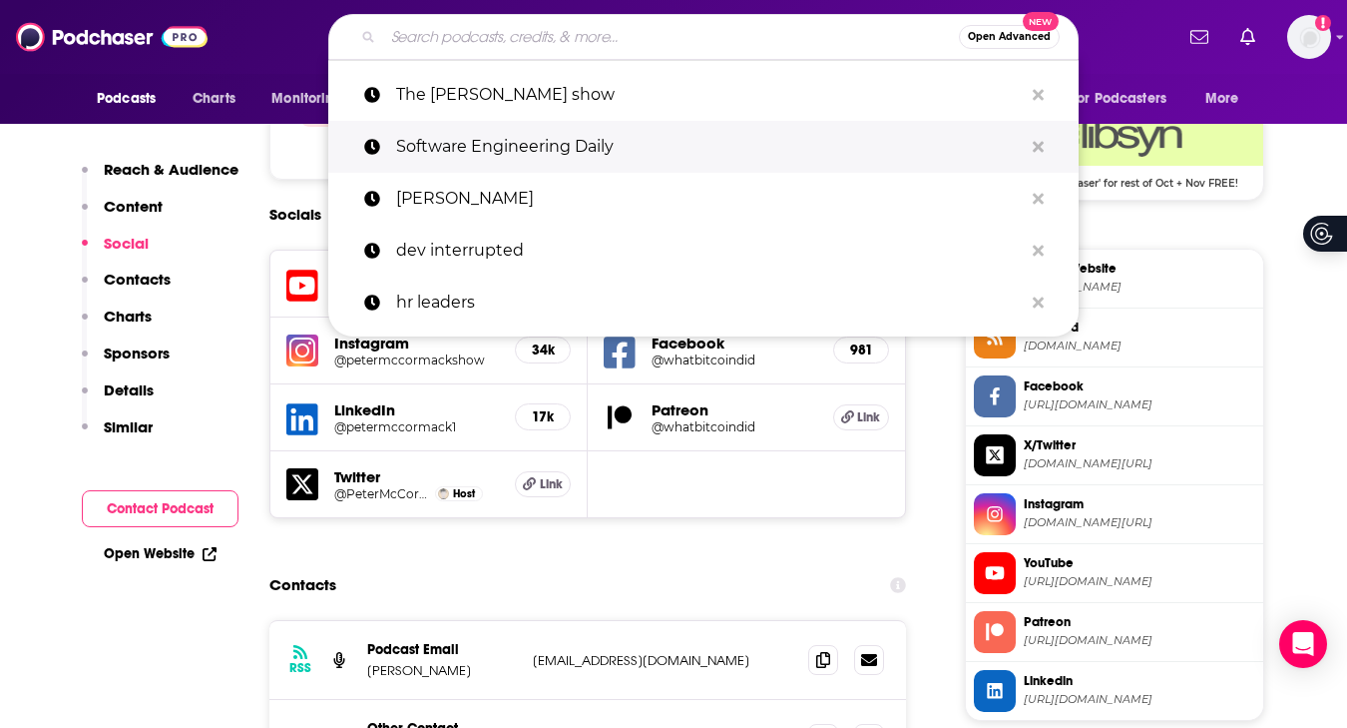
click at [604, 124] on p "Software Engineering Daily" at bounding box center [709, 147] width 627 height 52
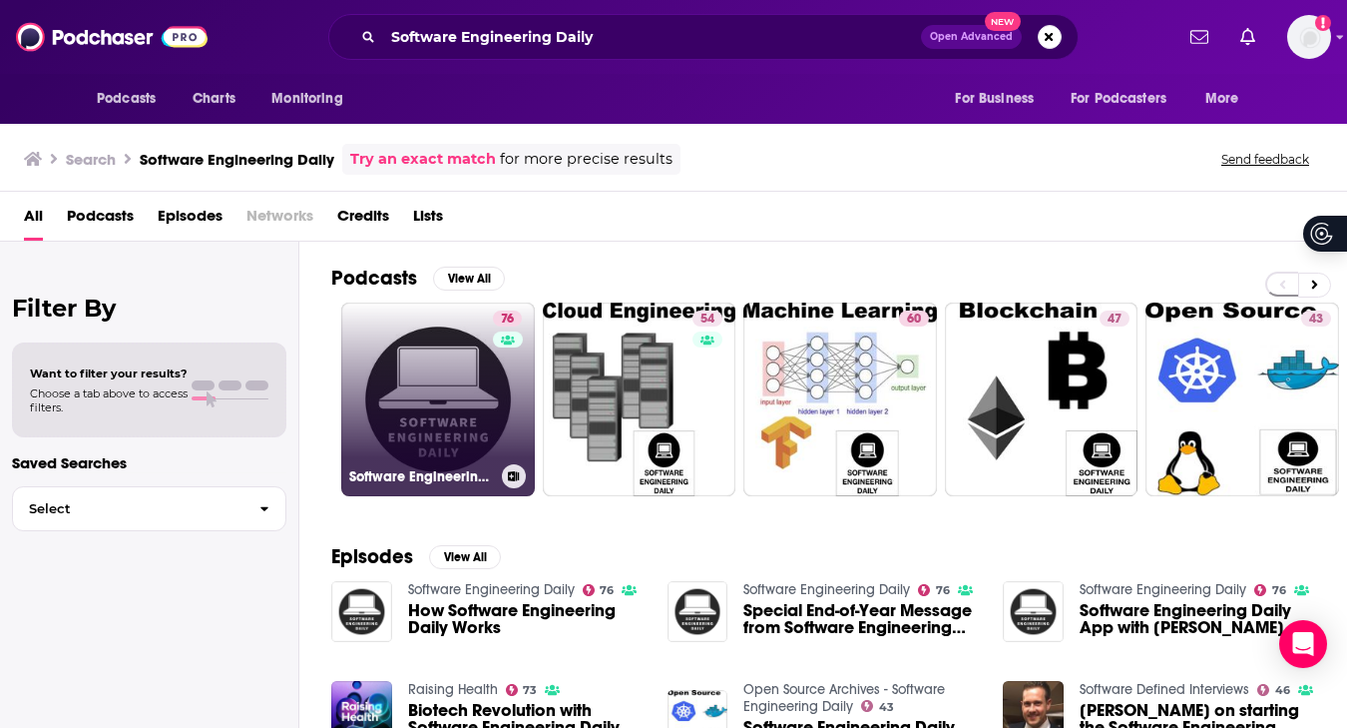
click at [429, 382] on link "76 Software Engineering Daily" at bounding box center [438, 399] width 194 height 194
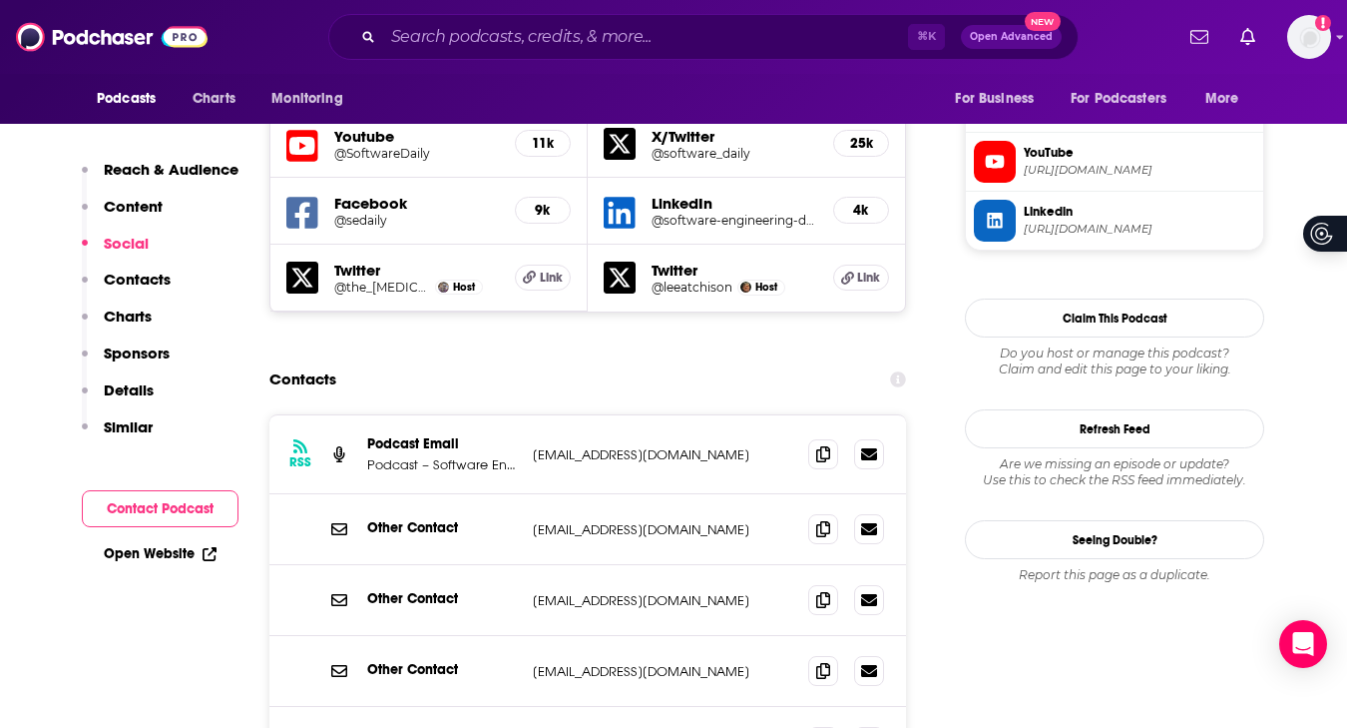
scroll to position [1944, 0]
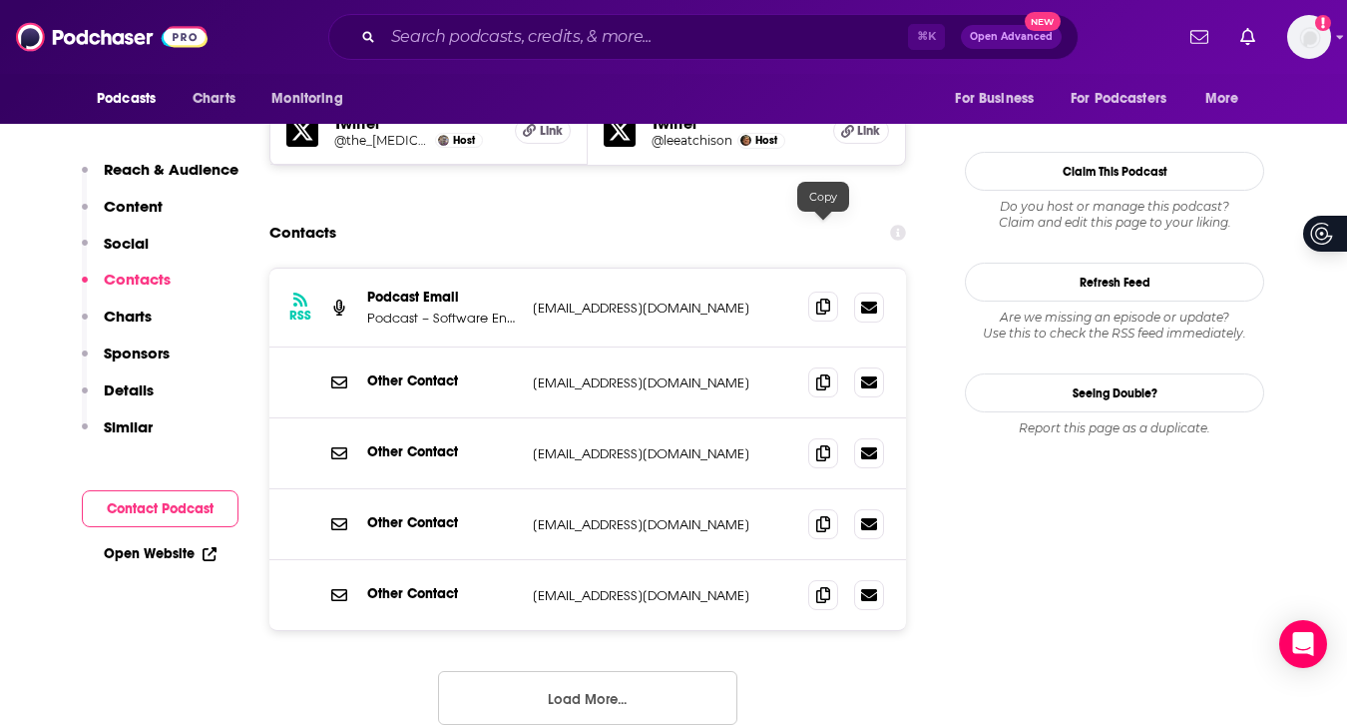
click at [825, 298] on icon at bounding box center [823, 306] width 14 height 16
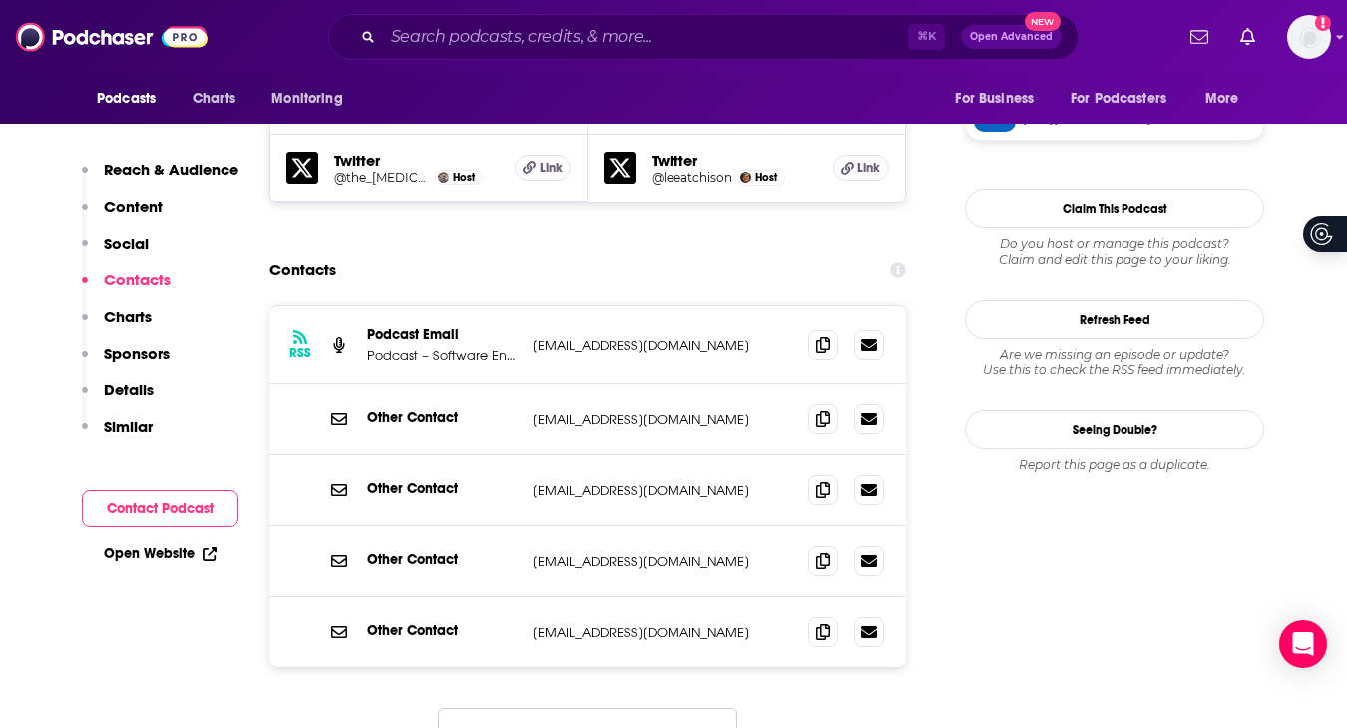
scroll to position [1906, 0]
click at [829, 329] on span at bounding box center [823, 344] width 30 height 30
click at [820, 482] on icon at bounding box center [823, 490] width 14 height 16
click at [823, 411] on icon at bounding box center [823, 419] width 14 height 16
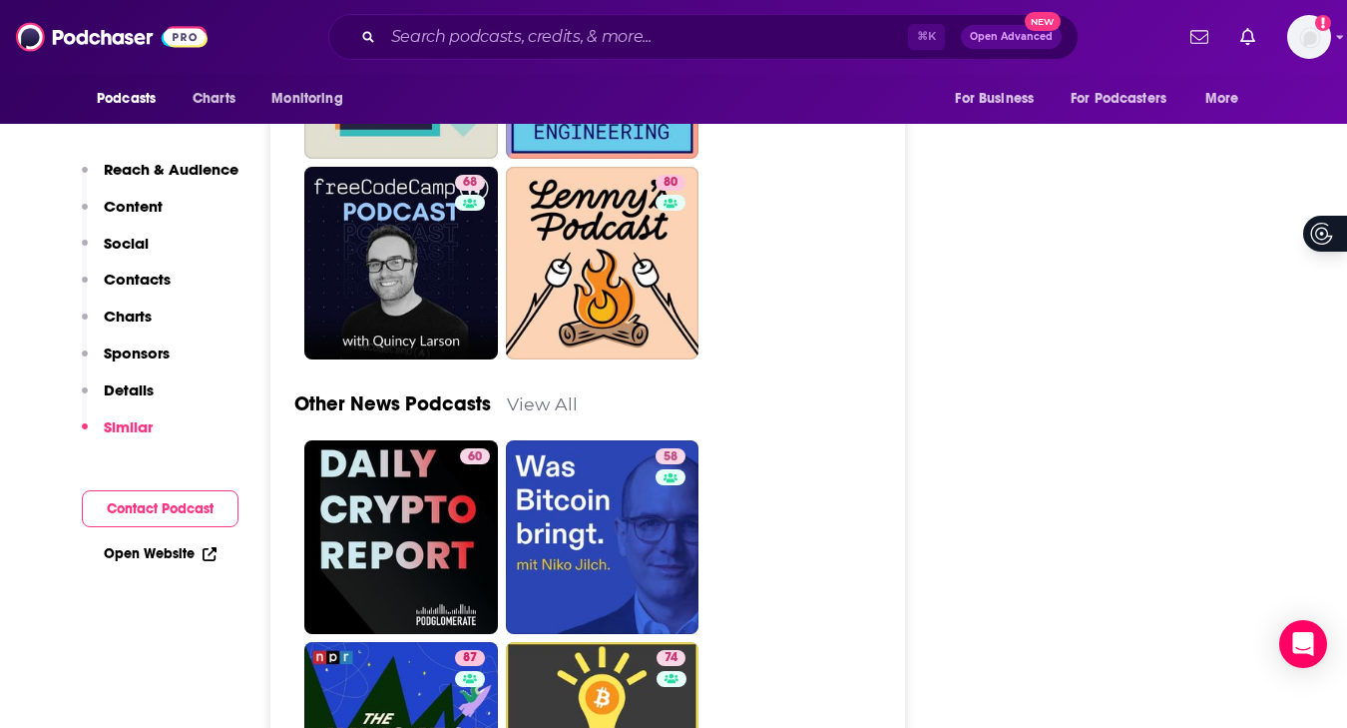
scroll to position [6681, 0]
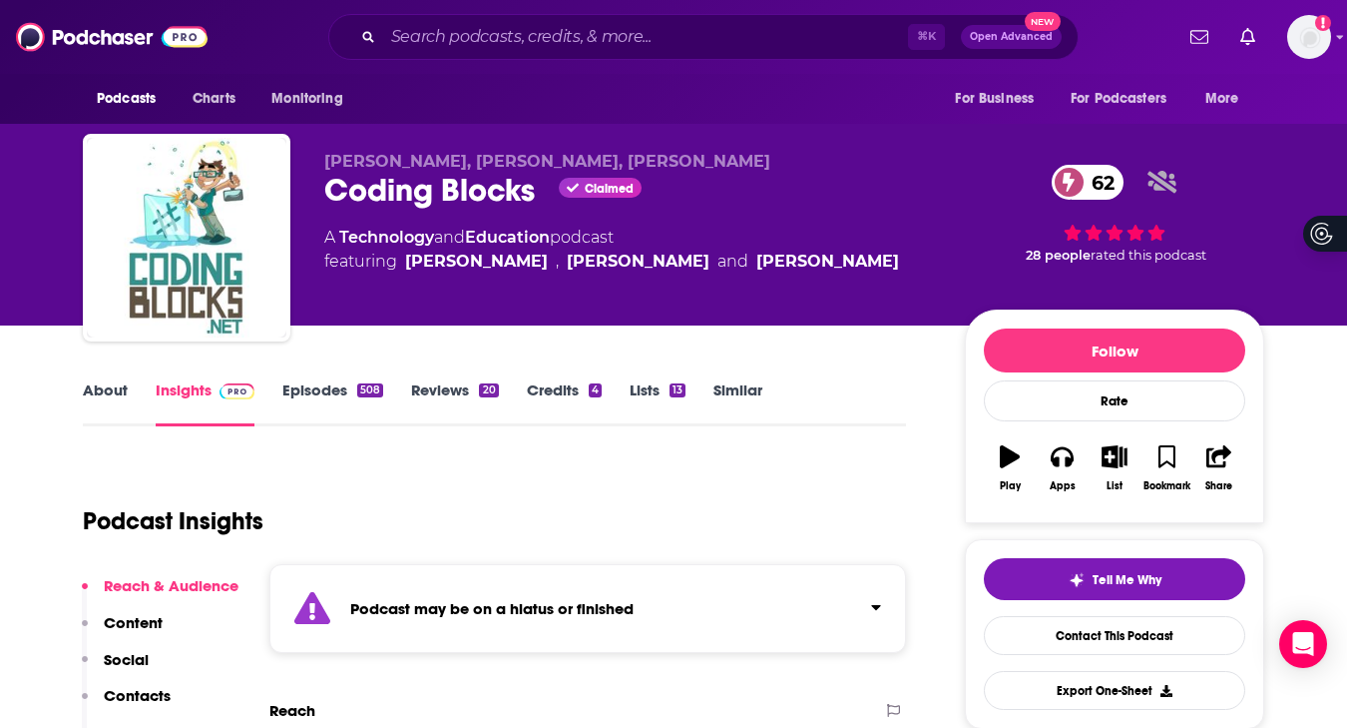
scroll to position [340, 0]
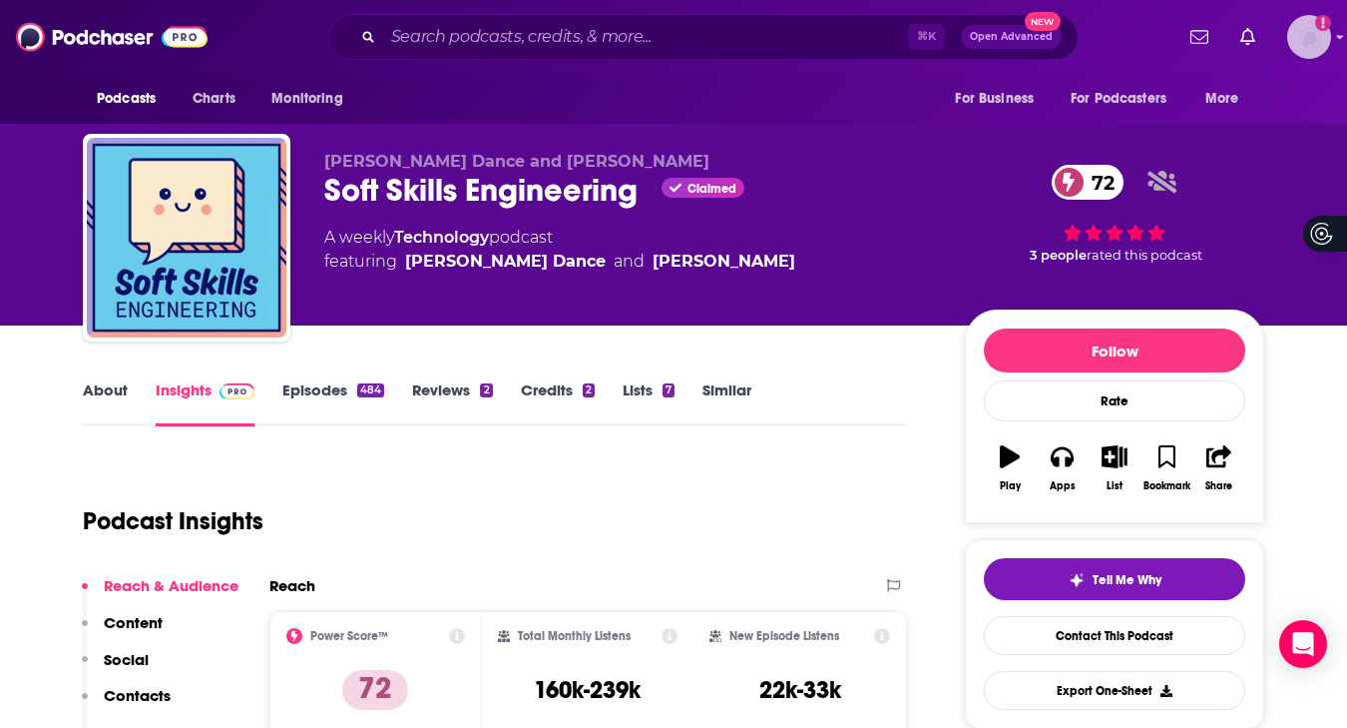
click at [1317, 39] on img "Logged in as carolinejames" at bounding box center [1309, 37] width 44 height 44
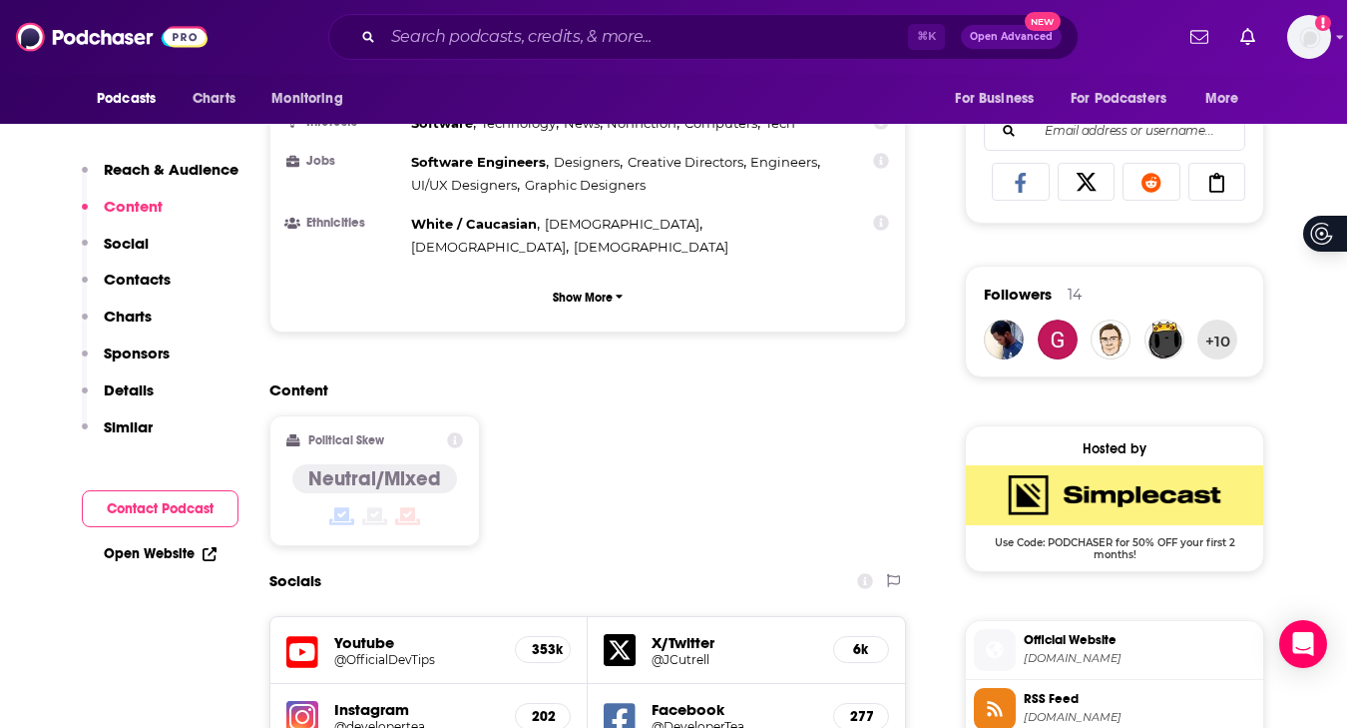
scroll to position [1467, 0]
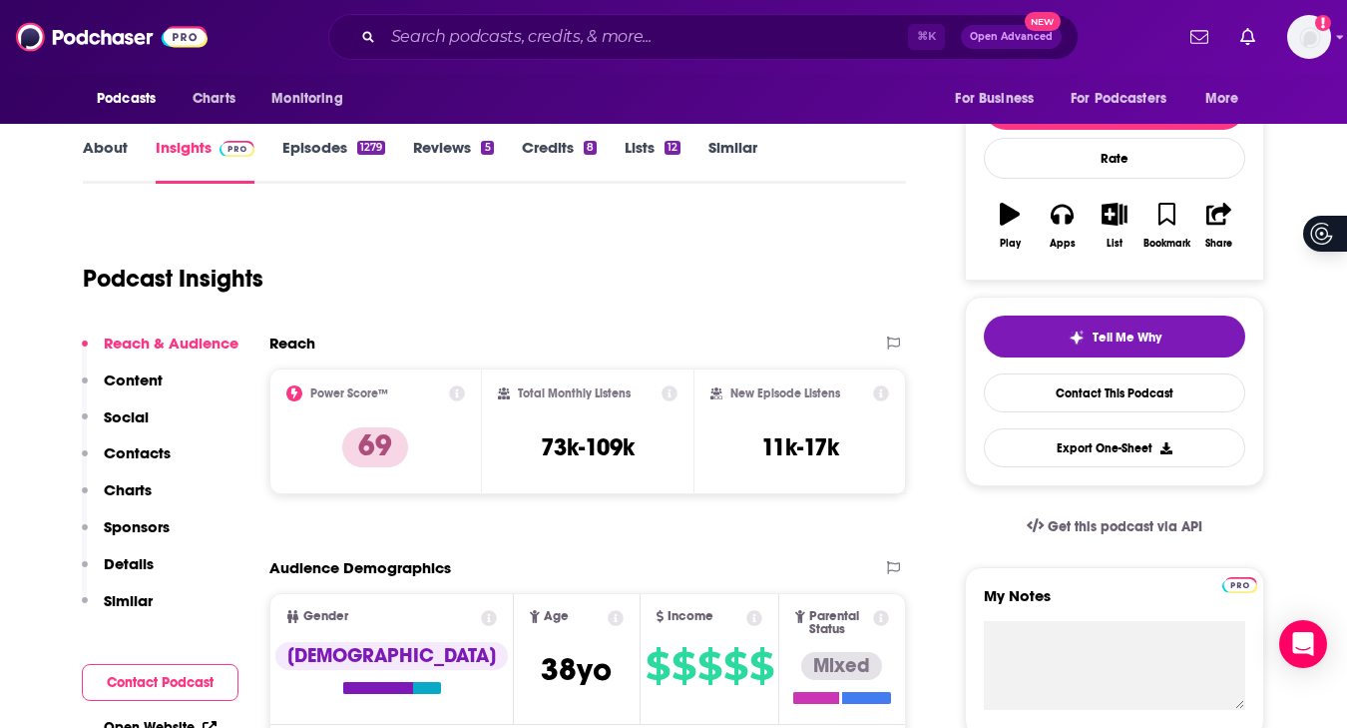
scroll to position [0, 0]
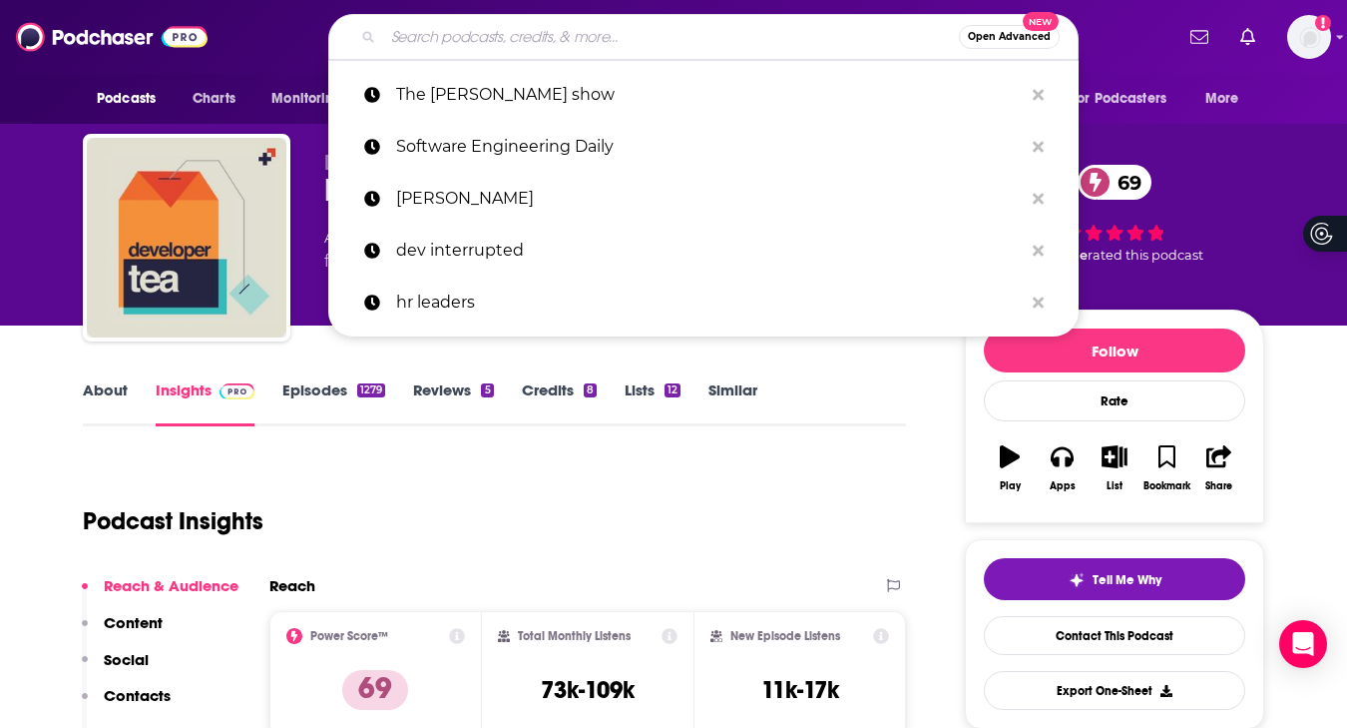
click at [519, 44] on input "Search podcasts, credits, & more..." at bounding box center [671, 37] width 576 height 32
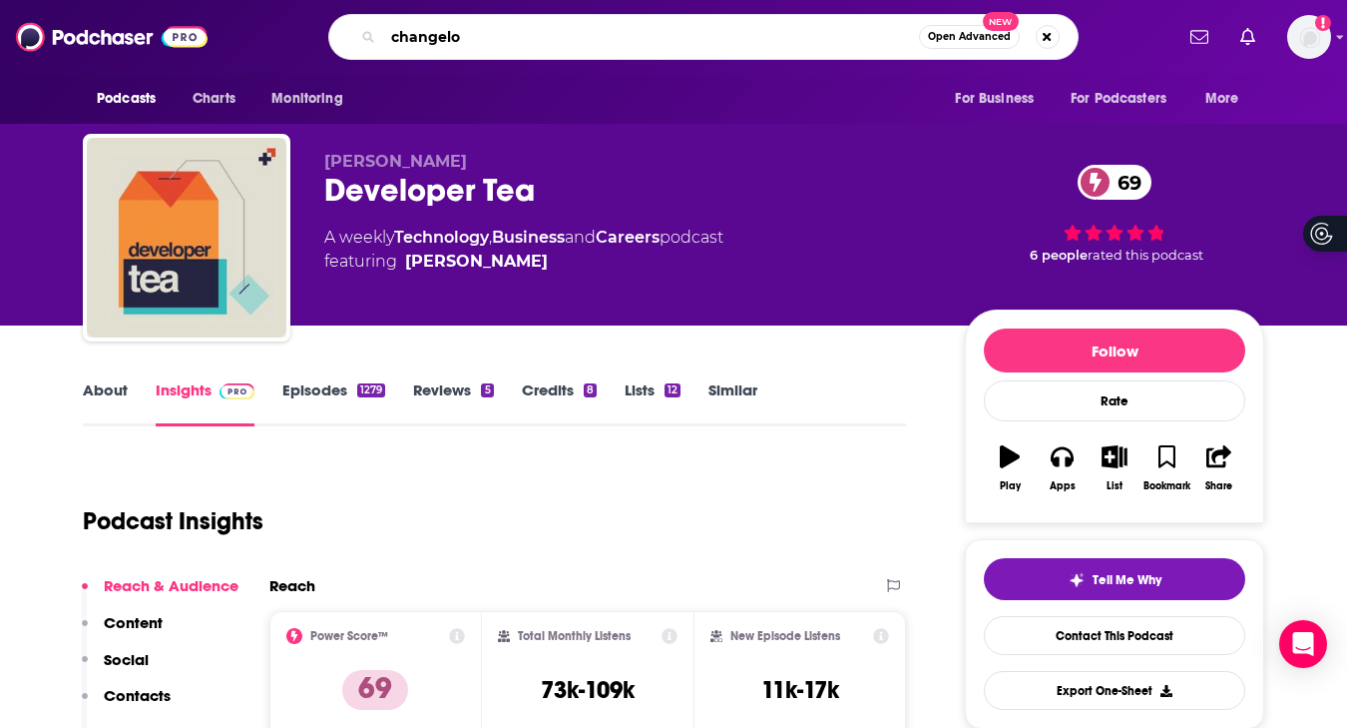
type input "changelog"
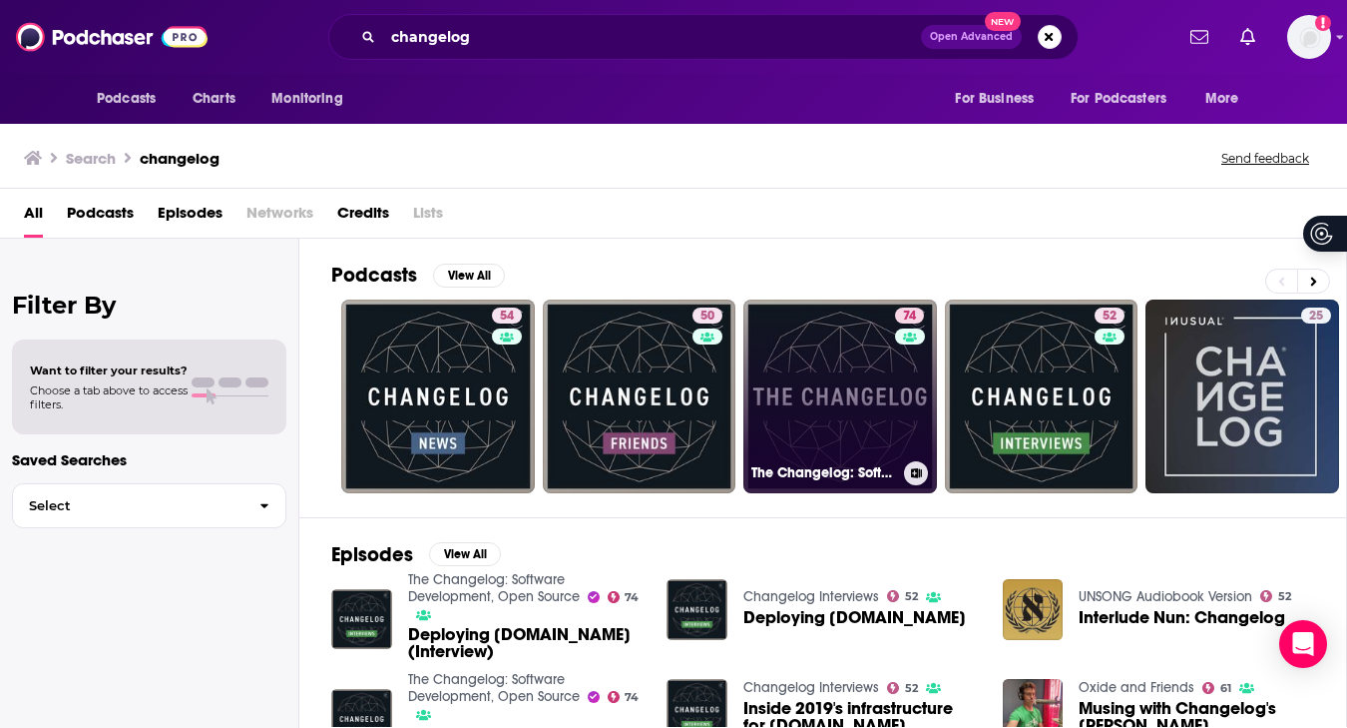
click at [860, 400] on link "74 The Changelog: Software Development, Open Source" at bounding box center [840, 396] width 194 height 194
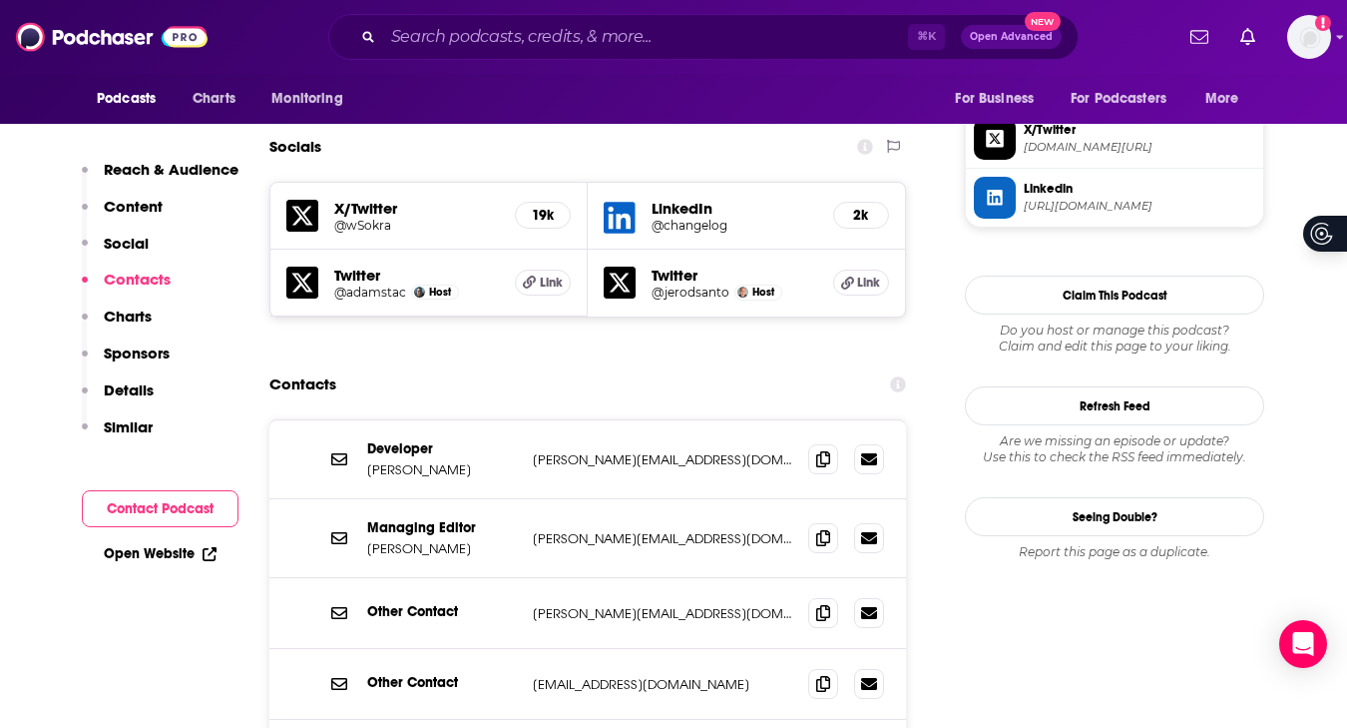
scroll to position [1808, 0]
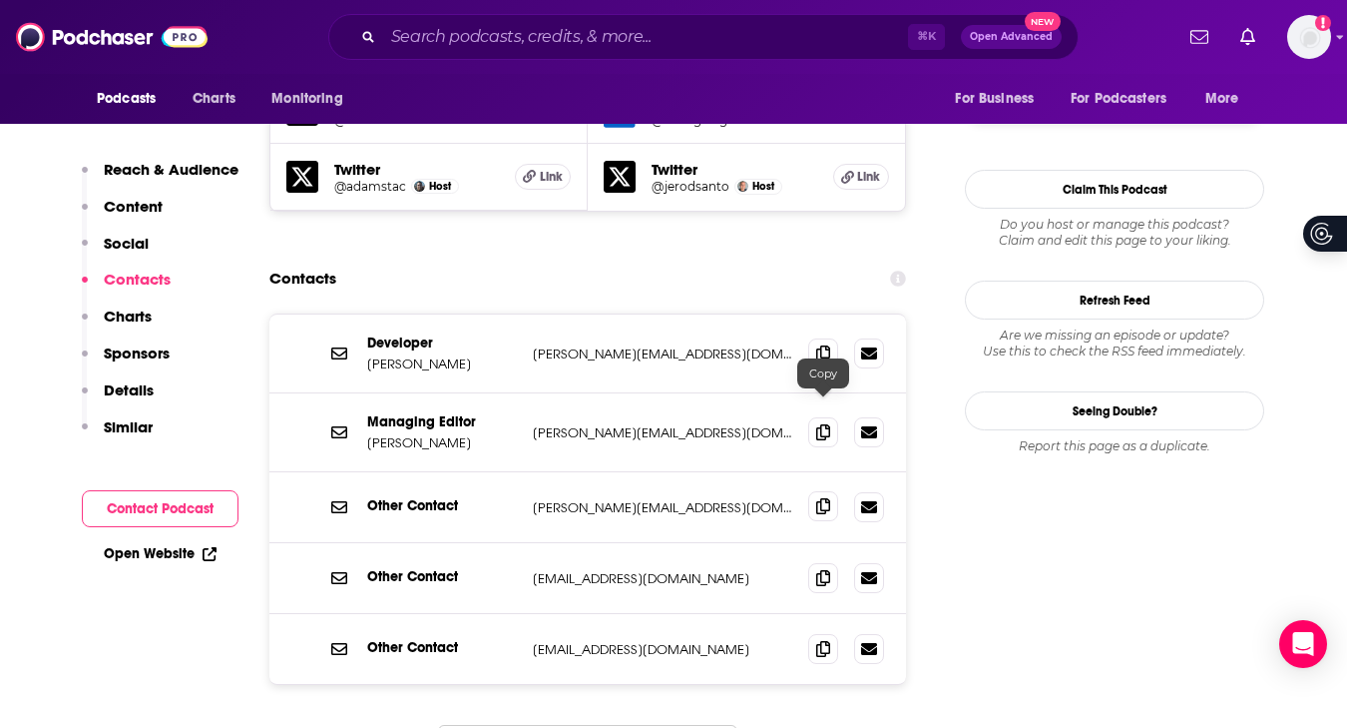
click at [813, 491] on span at bounding box center [823, 506] width 30 height 30
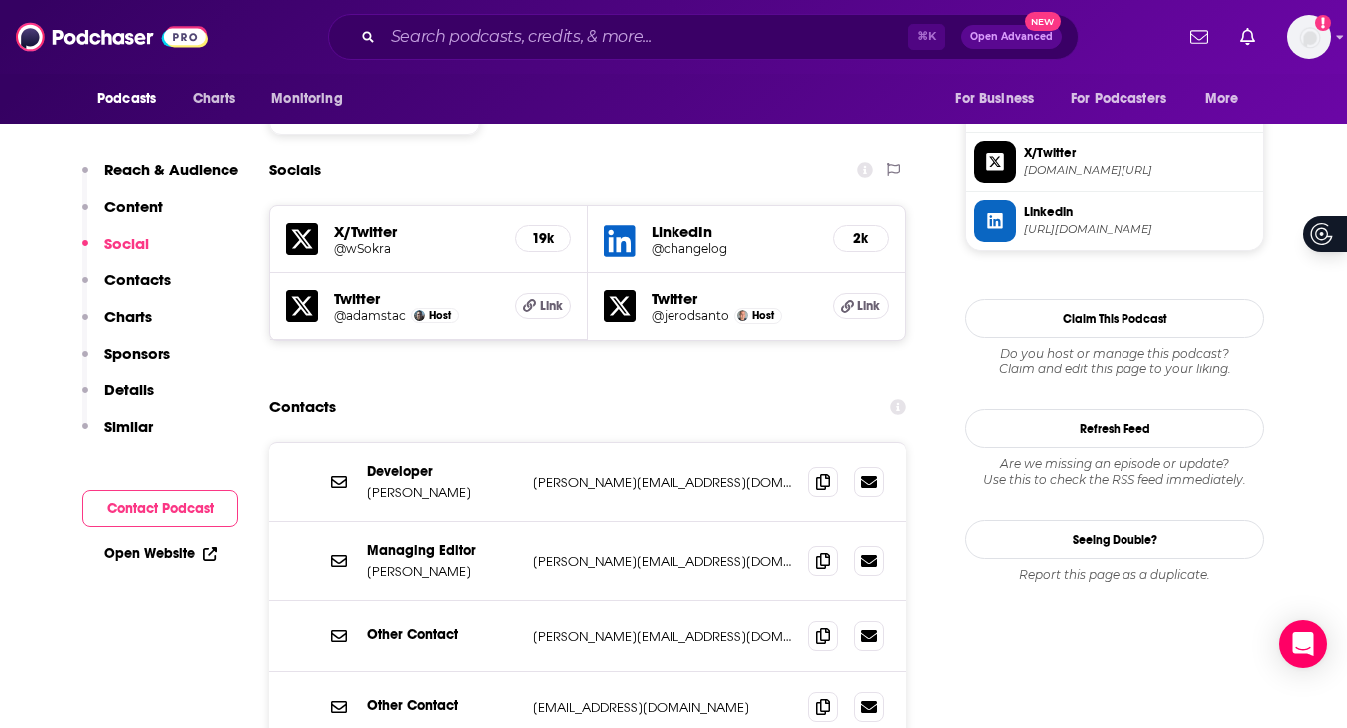
scroll to position [1897, 0]
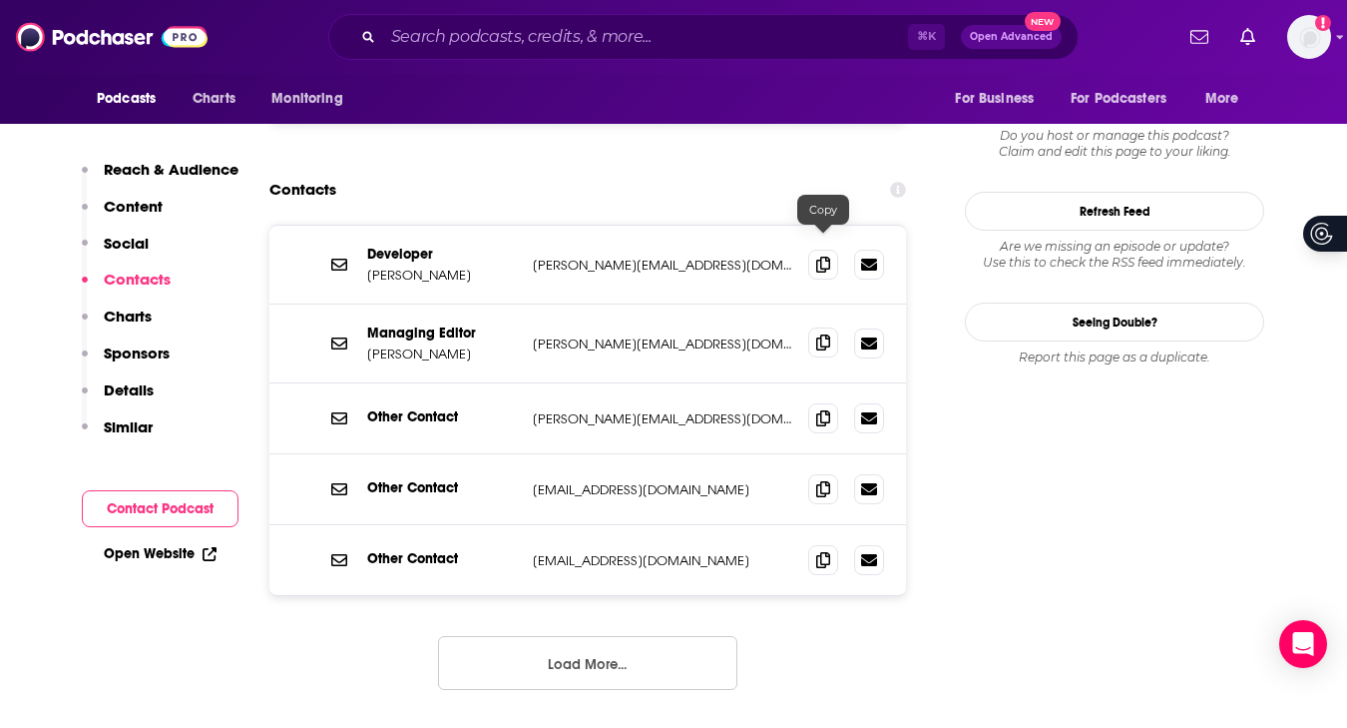
click at [825, 334] on icon at bounding box center [823, 342] width 14 height 16
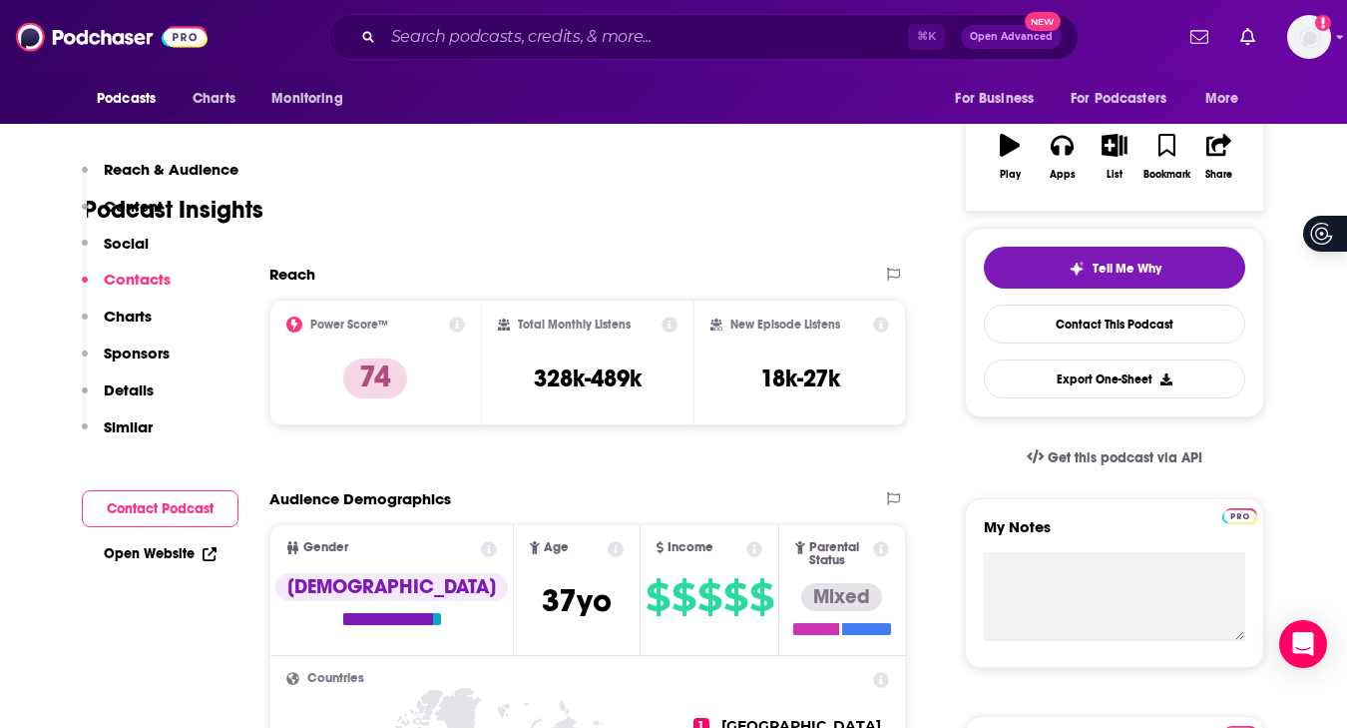
scroll to position [0, 0]
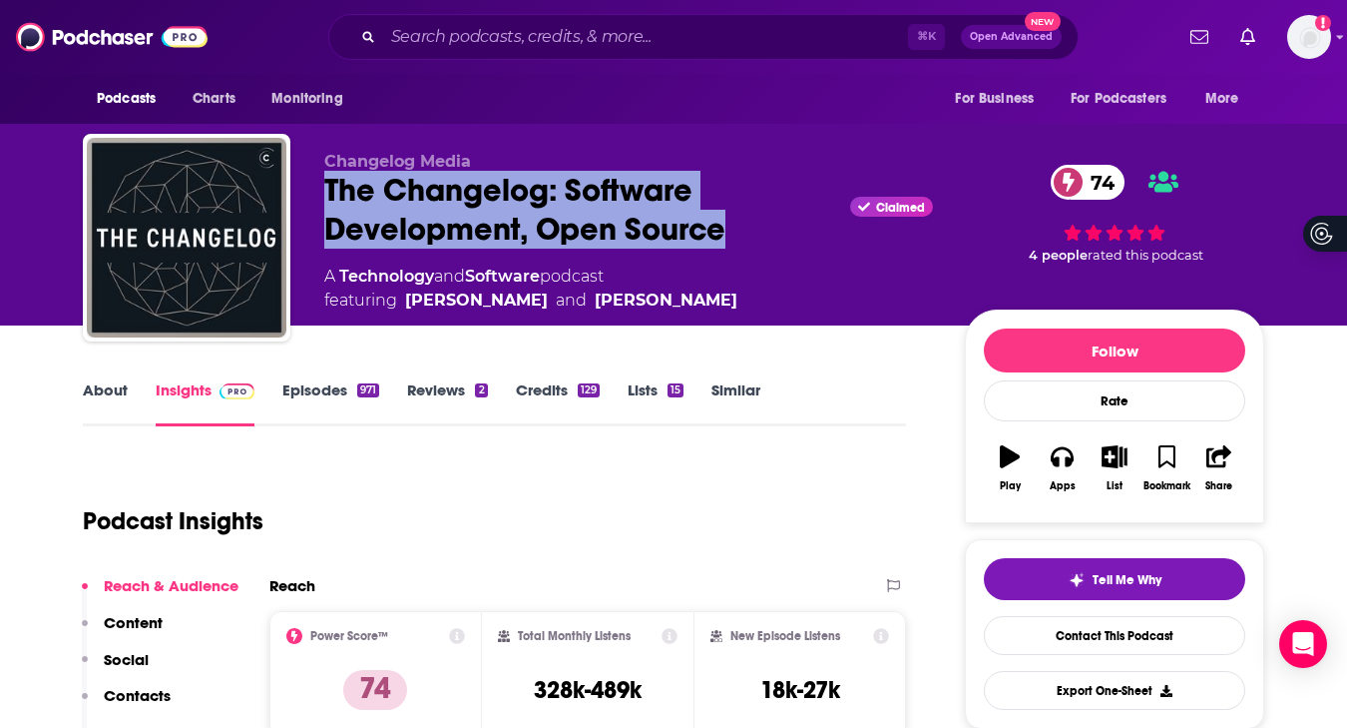
drag, startPoint x: 744, startPoint y: 235, endPoint x: 320, endPoint y: 181, distance: 427.5
click at [320, 181] on div "Changelog Media The Changelog: Software Development, Open Source Claimed 74 A T…" at bounding box center [674, 242] width 1182 height 216
copy h2 "The Changelog: Software Development, Open Source"
